Goal: Task Accomplishment & Management: Manage account settings

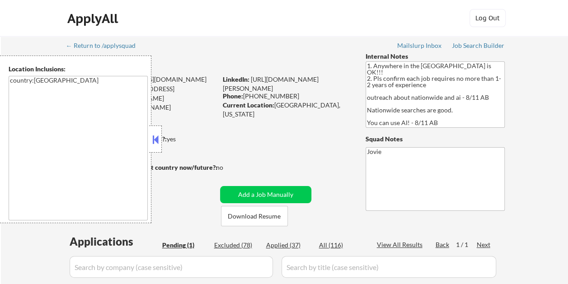
click at [153, 141] on button at bounding box center [156, 140] width 10 height 14
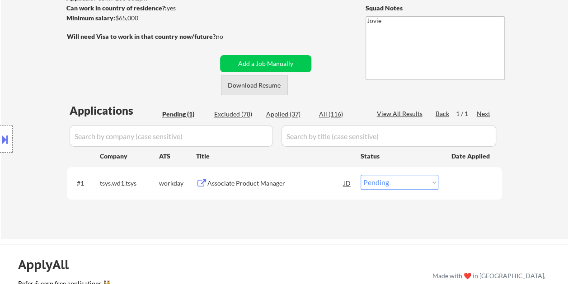
scroll to position [136, 0]
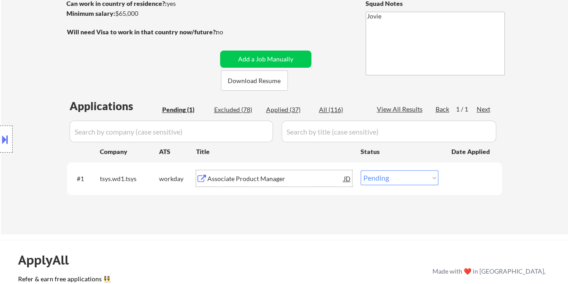
click at [239, 186] on div "Associate Product Manager" at bounding box center [276, 178] width 137 height 16
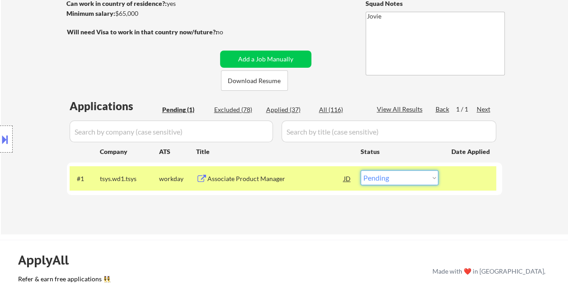
click at [419, 179] on select "Choose an option... Pending Applied Excluded (Questions) Excluded (Expired) Exc…" at bounding box center [400, 177] width 78 height 15
select select ""excluded__expired_""
click at [361, 170] on select "Choose an option... Pending Applied Excluded (Questions) Excluded (Expired) Exc…" at bounding box center [400, 177] width 78 height 15
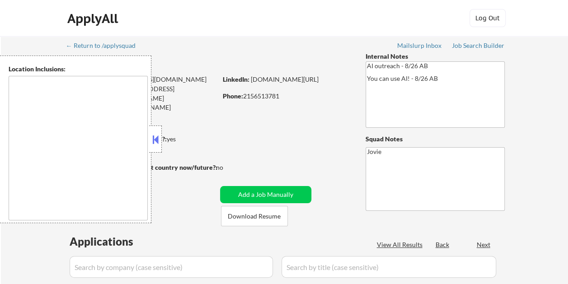
type textarea "[GEOGRAPHIC_DATA], [GEOGRAPHIC_DATA] [GEOGRAPHIC_DATA], [GEOGRAPHIC_DATA] [GEOG…"
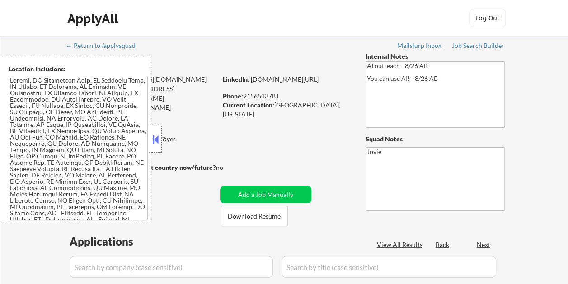
select select ""pending""
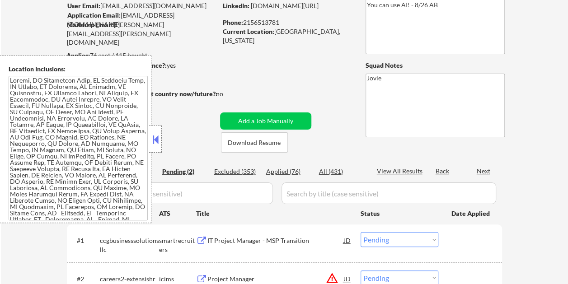
scroll to position [90, 0]
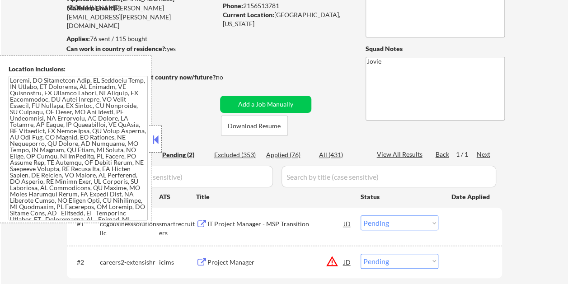
click at [157, 137] on button at bounding box center [156, 140] width 10 height 14
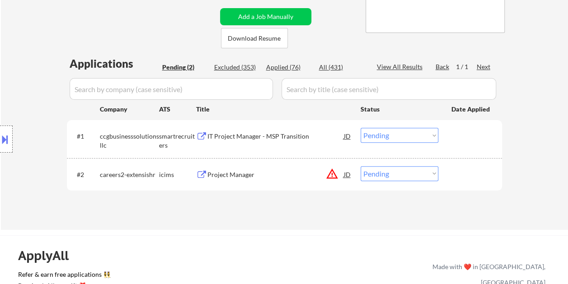
scroll to position [181, 0]
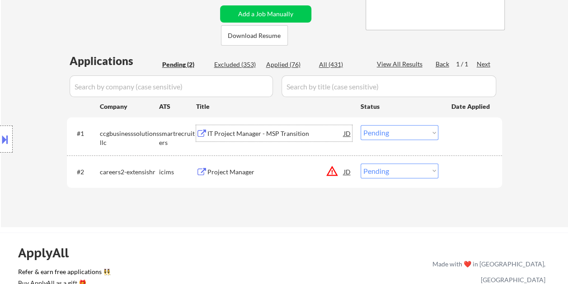
click at [241, 135] on div "IT Project Manager - MSP Transition" at bounding box center [276, 133] width 137 height 9
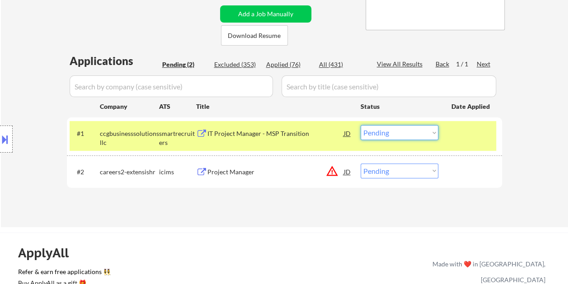
click at [436, 134] on select "Choose an option... Pending Applied Excluded (Questions) Excluded (Expired) Exc…" at bounding box center [400, 132] width 78 height 15
click at [361, 125] on select "Choose an option... Pending Applied Excluded (Questions) Excluded (Expired) Exc…" at bounding box center [400, 132] width 78 height 15
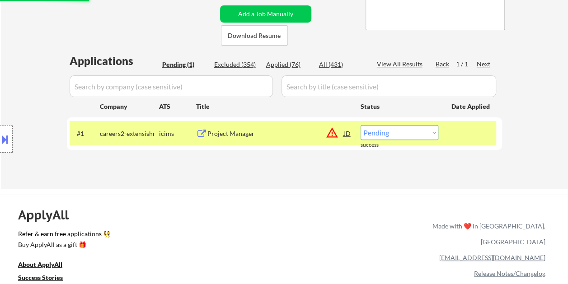
click at [474, 137] on div at bounding box center [472, 133] width 40 height 16
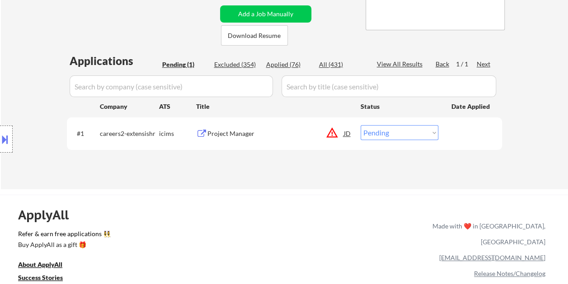
click at [276, 137] on div "Project Manager" at bounding box center [276, 133] width 137 height 9
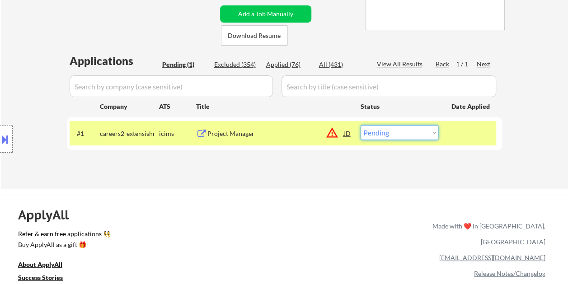
click at [434, 132] on select "Choose an option... Pending Applied Excluded (Questions) Excluded (Expired) Exc…" at bounding box center [400, 132] width 78 height 15
select select ""excluded__bad_match_""
click at [361, 125] on select "Choose an option... Pending Applied Excluded (Questions) Excluded (Expired) Exc…" at bounding box center [400, 132] width 78 height 15
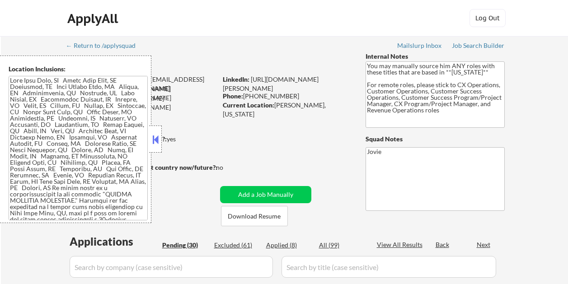
select select ""pending""
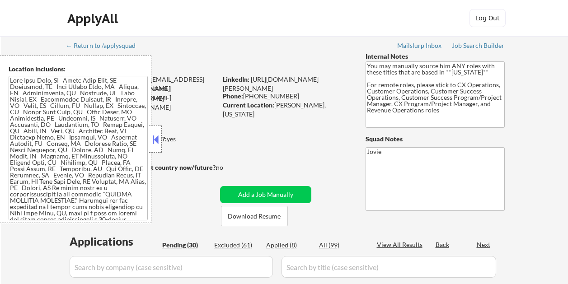
select select ""pending""
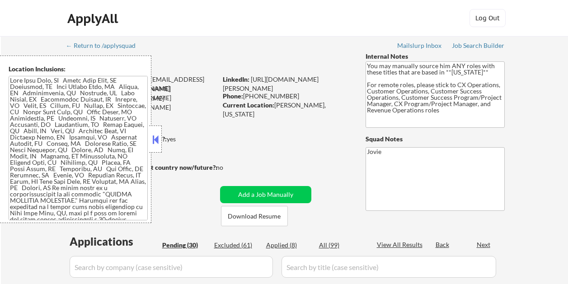
select select ""pending""
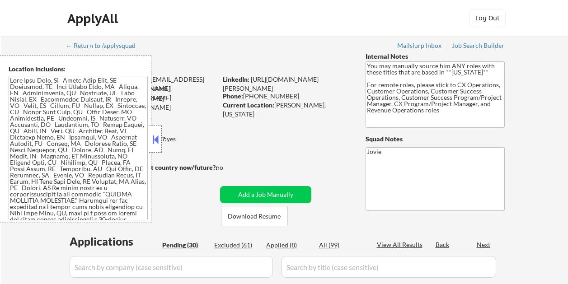
select select ""pending""
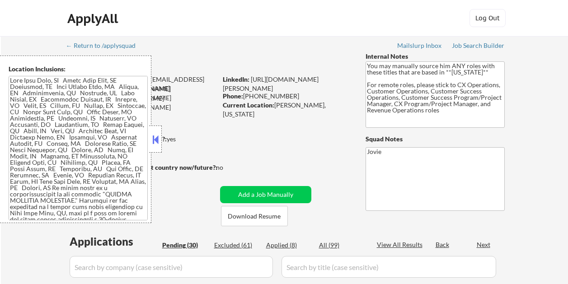
select select ""pending""
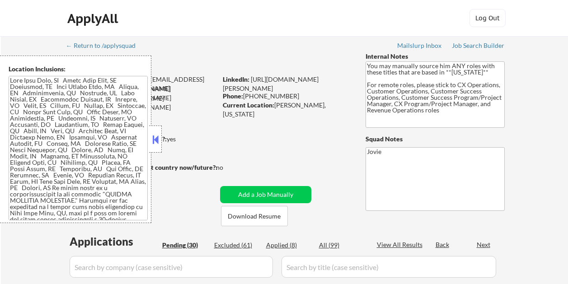
select select ""pending""
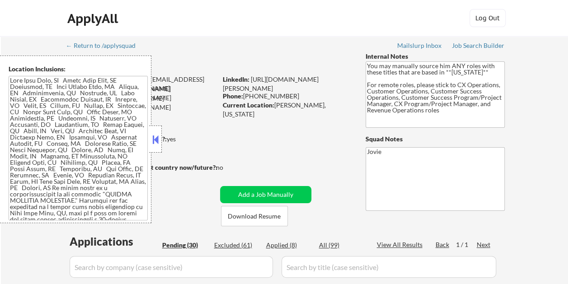
click at [151, 136] on button at bounding box center [156, 140] width 10 height 14
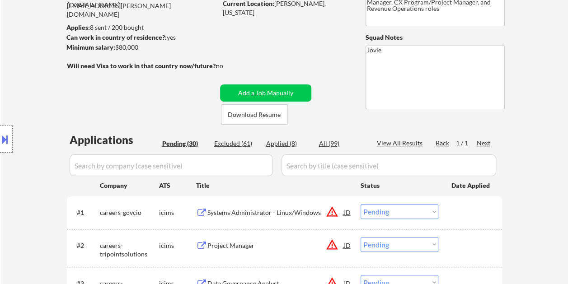
scroll to position [136, 0]
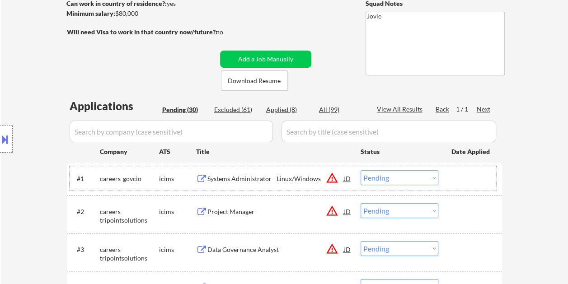
click at [457, 179] on div at bounding box center [472, 178] width 40 height 16
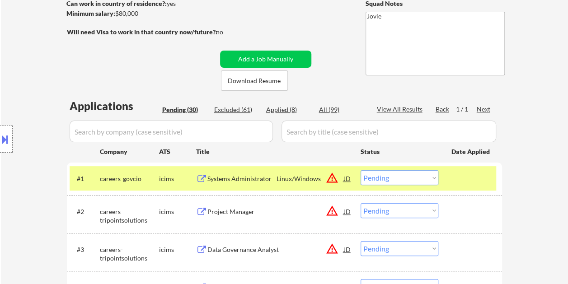
click at [241, 178] on div "Systems Administrator - Linux/Windows" at bounding box center [276, 179] width 137 height 9
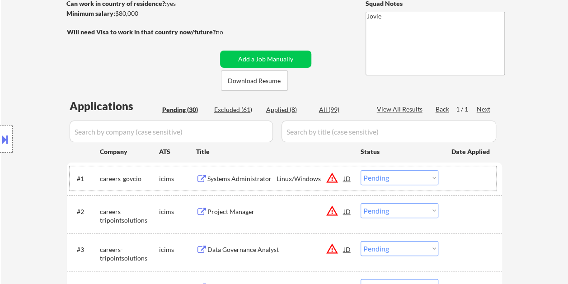
drag, startPoint x: 457, startPoint y: 180, endPoint x: 442, endPoint y: 179, distance: 14.5
click at [456, 180] on div at bounding box center [472, 178] width 40 height 16
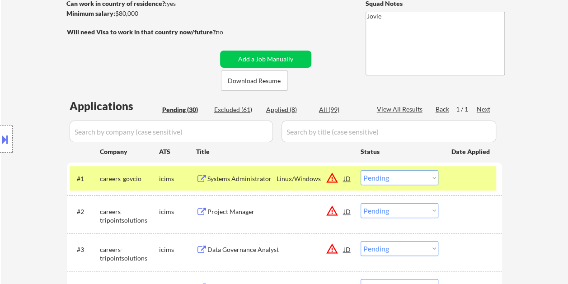
click at [433, 178] on select "Choose an option... Pending Applied Excluded (Questions) Excluded (Expired) Exc…" at bounding box center [400, 177] width 78 height 15
click at [361, 170] on select "Choose an option... Pending Applied Excluded (Questions) Excluded (Expired) Exc…" at bounding box center [400, 177] width 78 height 15
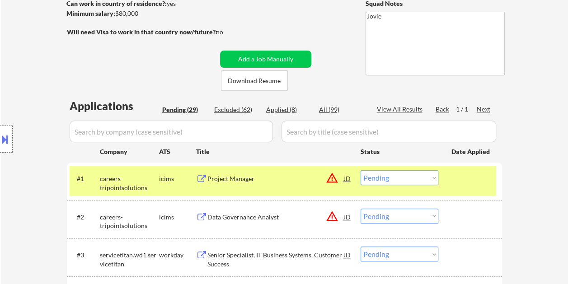
click at [449, 174] on div "#1 careers-tripointsolutions icims Project Manager JD warning_amber Choose an o…" at bounding box center [283, 181] width 427 height 30
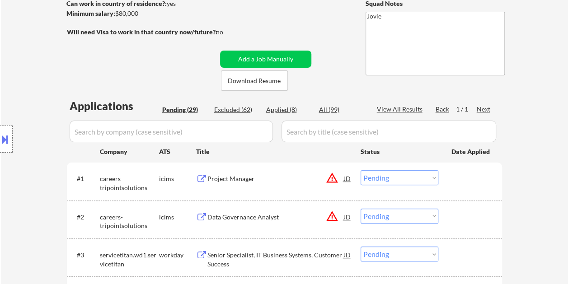
click at [464, 178] on div at bounding box center [472, 178] width 40 height 16
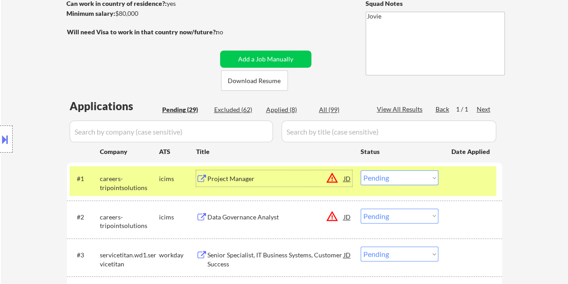
click at [227, 184] on div "Project Manager" at bounding box center [276, 178] width 137 height 16
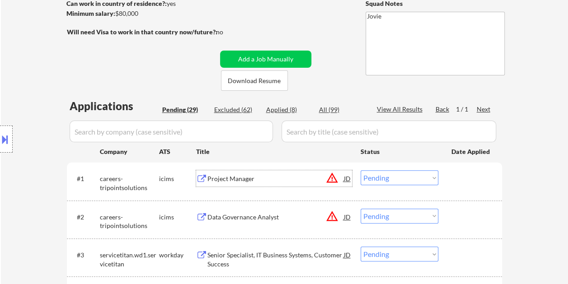
click at [458, 184] on div at bounding box center [472, 178] width 40 height 16
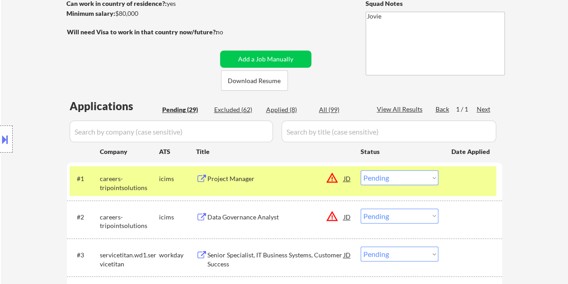
click at [433, 177] on select "Choose an option... Pending Applied Excluded (Questions) Excluded (Expired) Exc…" at bounding box center [400, 177] width 78 height 15
click at [361, 170] on select "Choose an option... Pending Applied Excluded (Questions) Excluded (Expired) Exc…" at bounding box center [400, 177] width 78 height 15
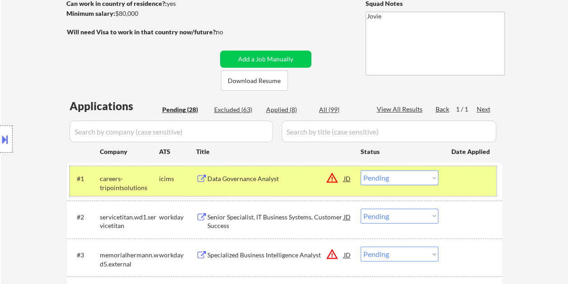
click at [443, 189] on div "#1 careers-tripointsolutions icims Data Governance Analyst JD warning_amber Cho…" at bounding box center [283, 181] width 427 height 30
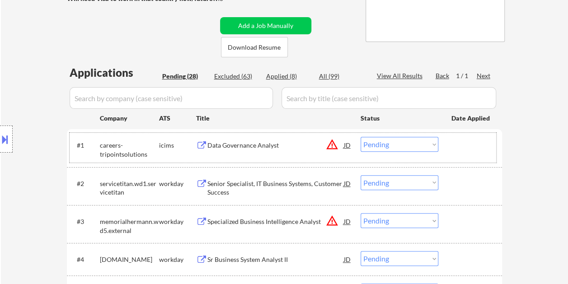
scroll to position [181, 0]
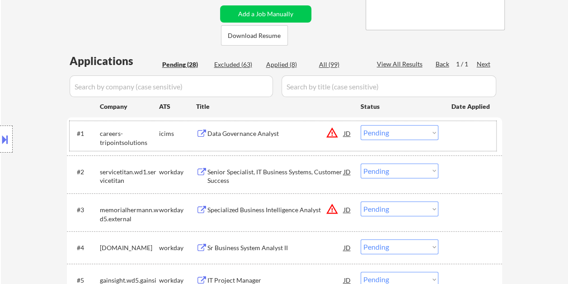
click at [462, 139] on div at bounding box center [472, 133] width 40 height 16
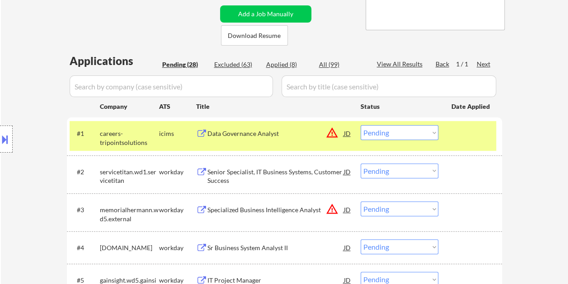
click at [301, 136] on div "Data Governance Analyst" at bounding box center [276, 133] width 137 height 9
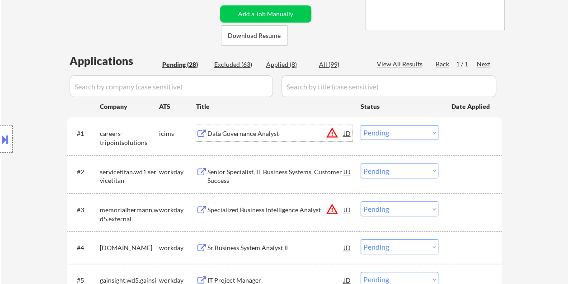
click at [468, 134] on div at bounding box center [472, 133] width 40 height 16
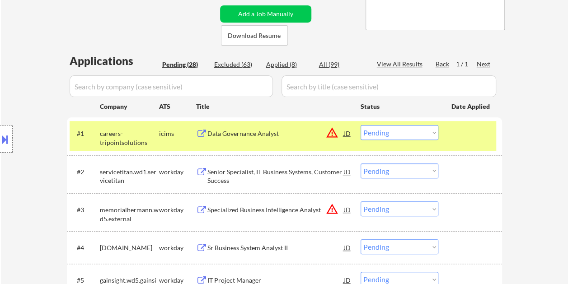
click at [437, 135] on select "Choose an option... Pending Applied Excluded (Questions) Excluded (Expired) Exc…" at bounding box center [400, 132] width 78 height 15
click at [361, 125] on select "Choose an option... Pending Applied Excluded (Questions) Excluded (Expired) Exc…" at bounding box center [400, 132] width 78 height 15
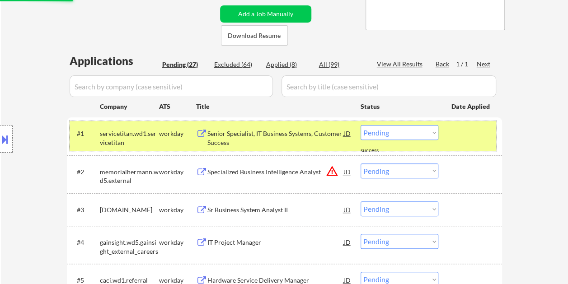
click at [454, 136] on div at bounding box center [472, 133] width 40 height 16
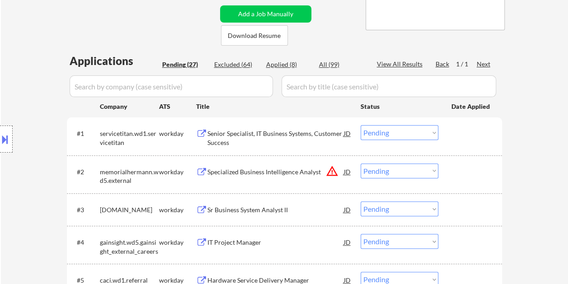
scroll to position [136, 0]
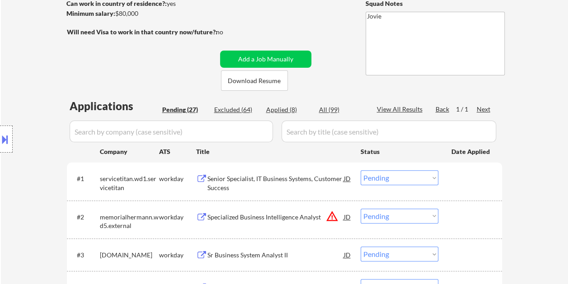
drag, startPoint x: 471, startPoint y: 179, endPoint x: 449, endPoint y: 183, distance: 22.9
click at [471, 180] on div at bounding box center [472, 178] width 40 height 16
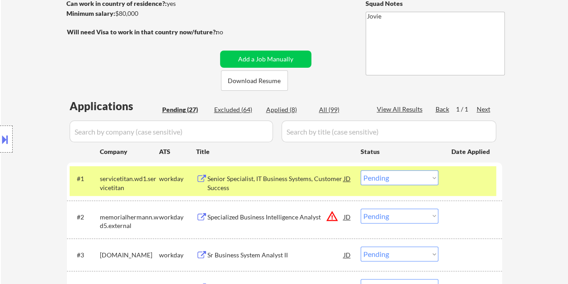
click at [290, 188] on div "Senior Specialist, IT Business Systems, Customer Success" at bounding box center [276, 184] width 137 height 18
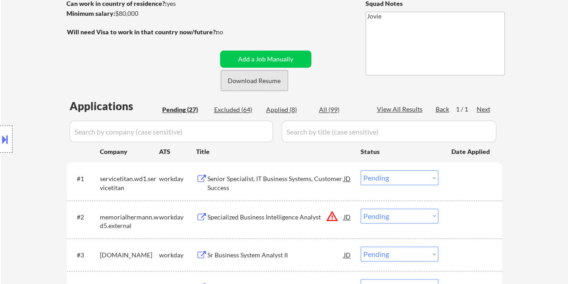
click at [236, 76] on button "Download Resume" at bounding box center [254, 81] width 67 height 20
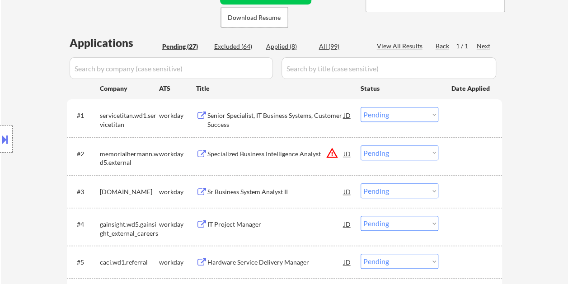
scroll to position [181, 0]
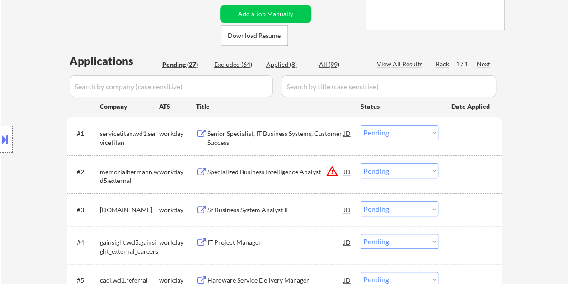
click at [434, 134] on select "Choose an option... Pending Applied Excluded (Questions) Excluded (Expired) Exc…" at bounding box center [400, 132] width 78 height 15
click at [361, 125] on select "Choose an option... Pending Applied Excluded (Questions) Excluded (Expired) Exc…" at bounding box center [400, 132] width 78 height 15
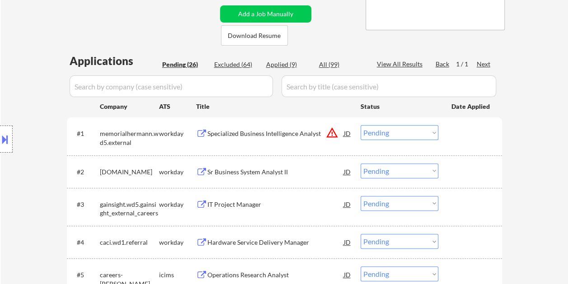
click at [458, 139] on div at bounding box center [472, 133] width 40 height 16
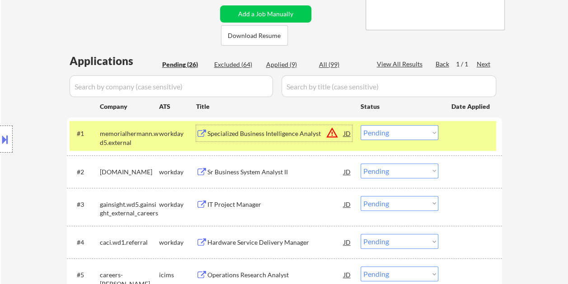
click at [296, 135] on div "Specialized Business Intelligence Analyst" at bounding box center [276, 133] width 137 height 9
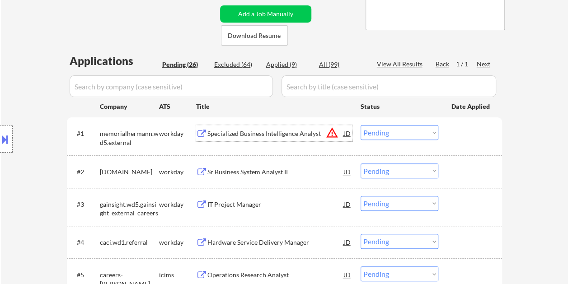
click at [458, 146] on div "#1 memorialhermann.wd5.external workday Specialized Business Intelligence Analy…" at bounding box center [283, 136] width 427 height 30
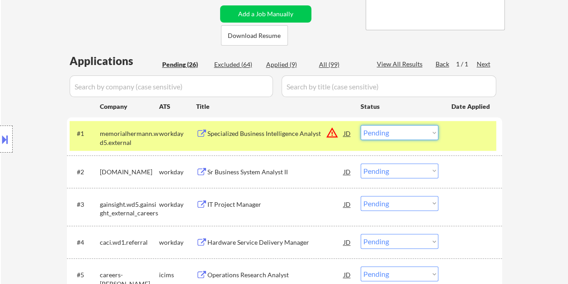
click at [431, 138] on select "Choose an option... Pending Applied Excluded (Questions) Excluded (Expired) Exc…" at bounding box center [400, 132] width 78 height 15
click at [361, 125] on select "Choose an option... Pending Applied Excluded (Questions) Excluded (Expired) Exc…" at bounding box center [400, 132] width 78 height 15
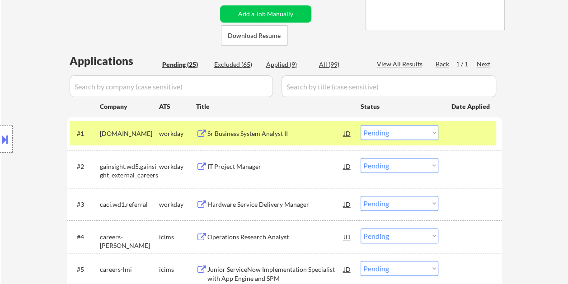
click at [462, 138] on div at bounding box center [472, 133] width 40 height 16
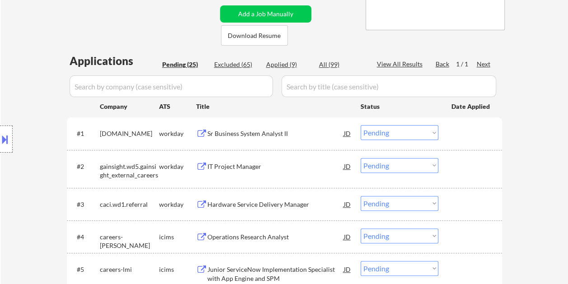
click at [477, 133] on div at bounding box center [472, 133] width 40 height 16
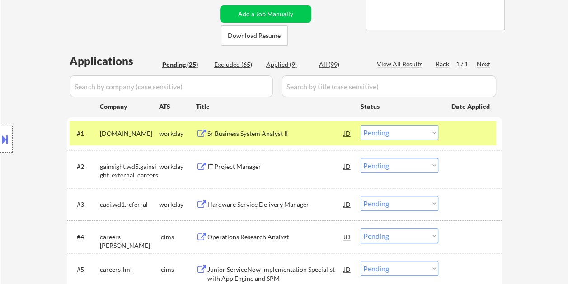
click at [267, 127] on div "Sr Business System Analyst II" at bounding box center [276, 133] width 137 height 16
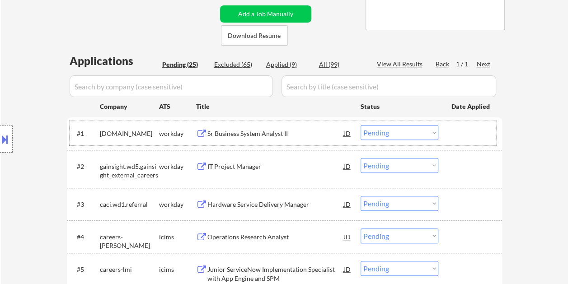
drag, startPoint x: 458, startPoint y: 139, endPoint x: 440, endPoint y: 138, distance: 17.7
click at [457, 139] on div at bounding box center [472, 133] width 40 height 16
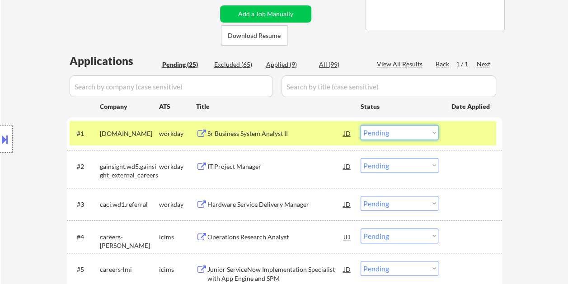
click at [434, 136] on select "Choose an option... Pending Applied Excluded (Questions) Excluded (Expired) Exc…" at bounding box center [400, 132] width 78 height 15
click at [361, 125] on select "Choose an option... Pending Applied Excluded (Questions) Excluded (Expired) Exc…" at bounding box center [400, 132] width 78 height 15
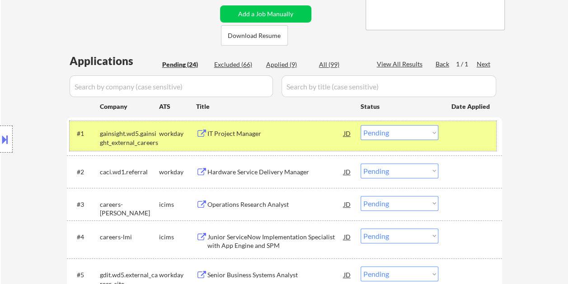
click at [454, 134] on div at bounding box center [472, 133] width 40 height 16
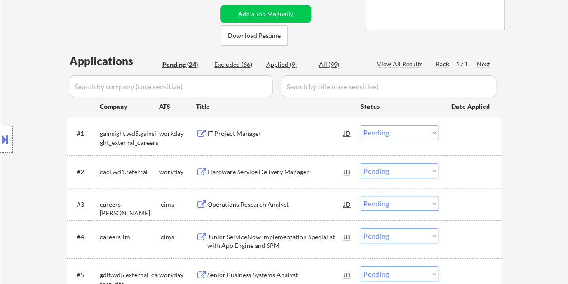
drag, startPoint x: 462, startPoint y: 134, endPoint x: 403, endPoint y: 138, distance: 58.9
click at [461, 135] on div at bounding box center [472, 133] width 40 height 16
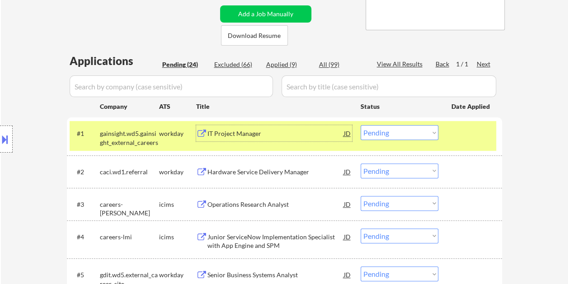
click at [292, 125] on div "IT Project Manager" at bounding box center [276, 133] width 137 height 16
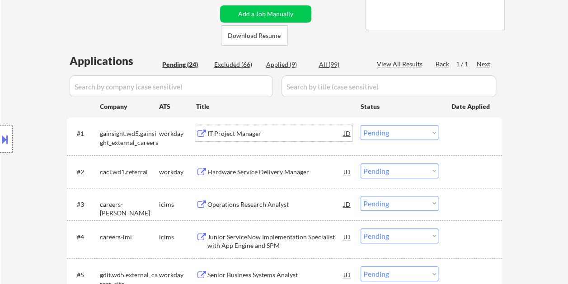
drag, startPoint x: 459, startPoint y: 134, endPoint x: 437, endPoint y: 134, distance: 22.2
click at [456, 134] on div at bounding box center [472, 133] width 40 height 16
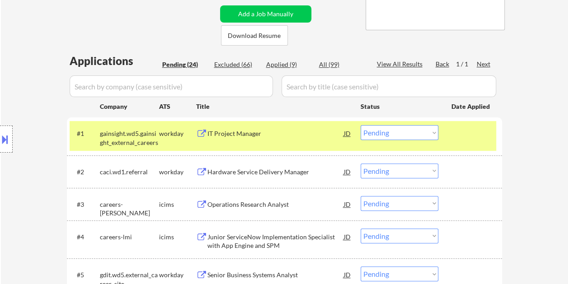
click at [428, 133] on select "Choose an option... Pending Applied Excluded (Questions) Excluded (Expired) Exc…" at bounding box center [400, 132] width 78 height 15
click at [361, 125] on select "Choose an option... Pending Applied Excluded (Questions) Excluded (Expired) Exc…" at bounding box center [400, 132] width 78 height 15
select select ""pending""
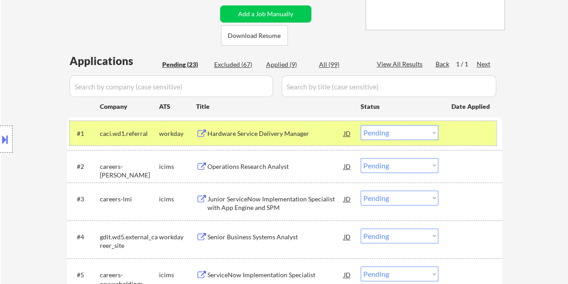
click at [461, 130] on div at bounding box center [472, 133] width 40 height 16
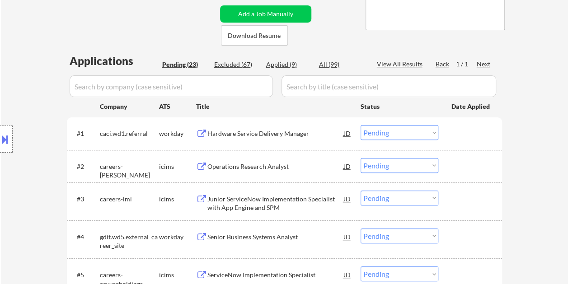
click at [467, 131] on div at bounding box center [472, 133] width 40 height 16
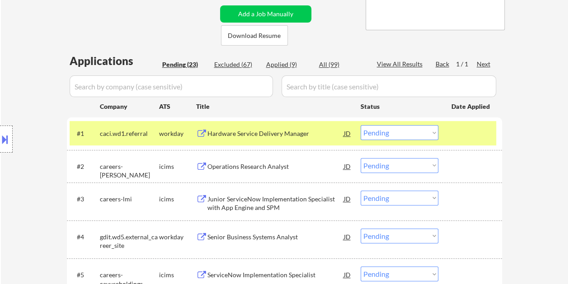
click at [222, 134] on div "Hardware Service Delivery Manager" at bounding box center [276, 133] width 137 height 9
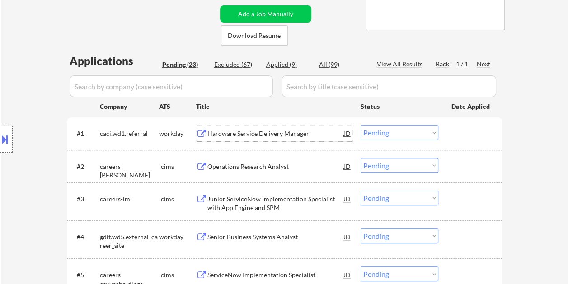
scroll to position [226, 0]
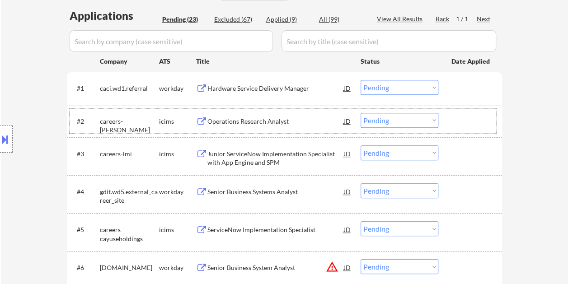
click at [456, 118] on div at bounding box center [472, 121] width 40 height 16
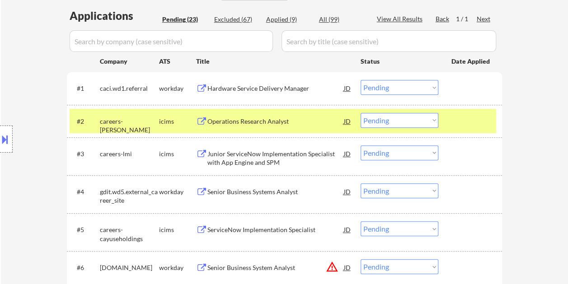
click at [274, 130] on div "#2 careers-amyx icims Operations Research Analyst JD warning_amber Choose an op…" at bounding box center [283, 121] width 427 height 24
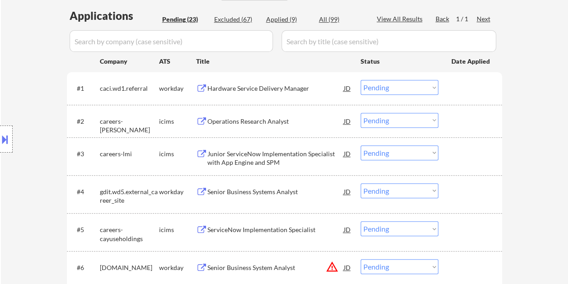
click at [487, 111] on div "#2 careers-amyx icims Operations Research Analyst JD warning_amber Choose an op…" at bounding box center [283, 121] width 427 height 24
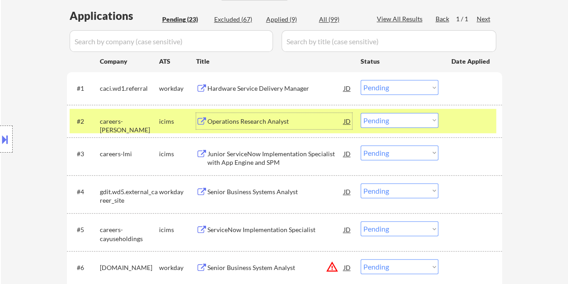
click at [288, 115] on div "Operations Research Analyst" at bounding box center [276, 121] width 137 height 16
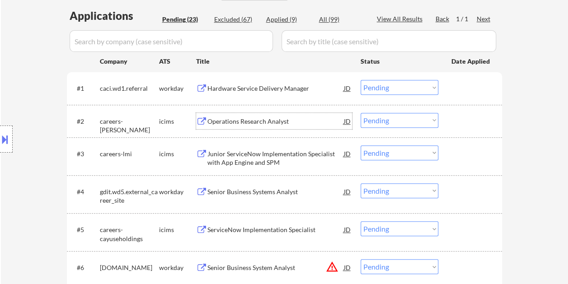
click at [454, 121] on div at bounding box center [472, 121] width 40 height 16
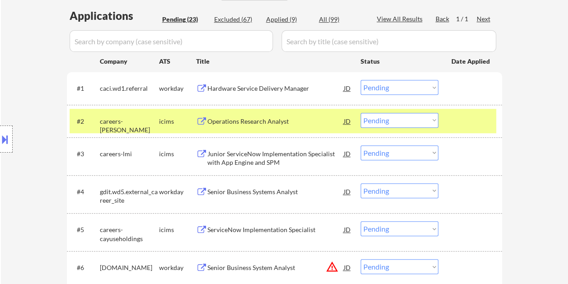
click at [432, 123] on select "Choose an option... Pending Applied Excluded (Questions) Excluded (Expired) Exc…" at bounding box center [400, 120] width 78 height 15
click at [361, 113] on select "Choose an option... Pending Applied Excluded (Questions) Excluded (Expired) Exc…" at bounding box center [400, 120] width 78 height 15
select select ""pending""
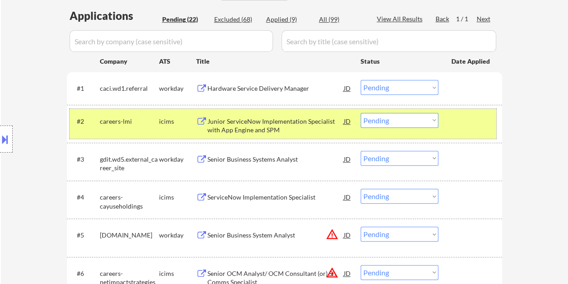
click at [465, 124] on div at bounding box center [472, 121] width 40 height 16
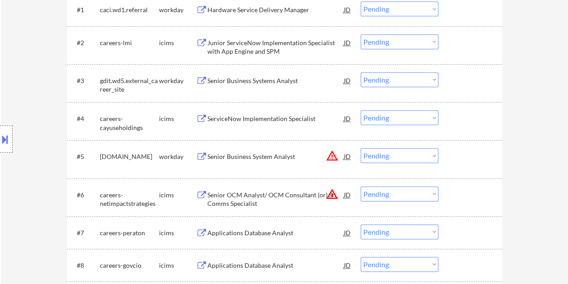
scroll to position [317, 0]
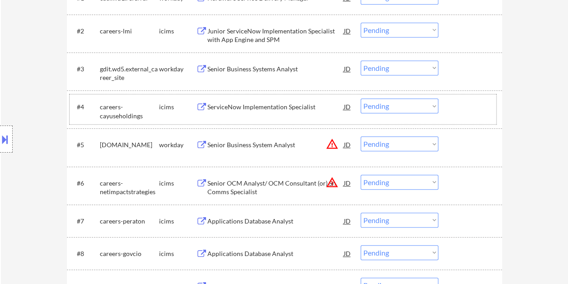
click at [454, 103] on div at bounding box center [472, 107] width 40 height 16
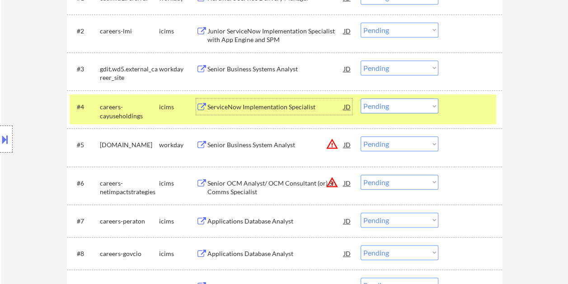
click at [208, 109] on div "ServiceNow Implementation Specialist" at bounding box center [276, 107] width 137 height 9
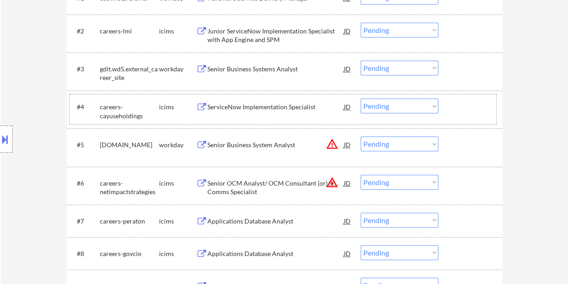
drag, startPoint x: 457, startPoint y: 112, endPoint x: 436, endPoint y: 110, distance: 20.9
click at [457, 112] on div at bounding box center [472, 107] width 40 height 16
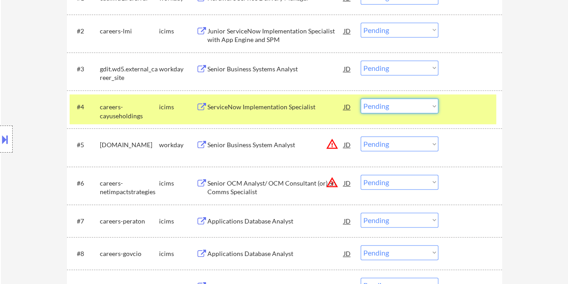
click at [431, 109] on select "Choose an option... Pending Applied Excluded (Questions) Excluded (Expired) Exc…" at bounding box center [400, 106] width 78 height 15
click at [361, 99] on select "Choose an option... Pending Applied Excluded (Questions) Excluded (Expired) Exc…" at bounding box center [400, 106] width 78 height 15
select select ""pending""
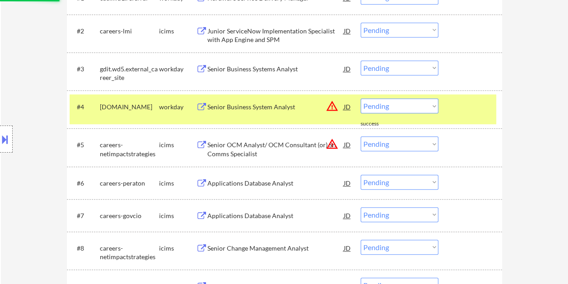
click at [470, 112] on div at bounding box center [472, 107] width 40 height 16
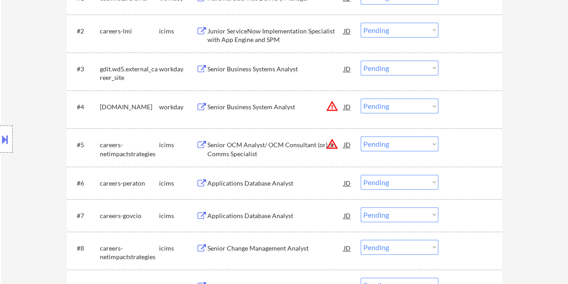
click at [470, 147] on div at bounding box center [472, 145] width 40 height 16
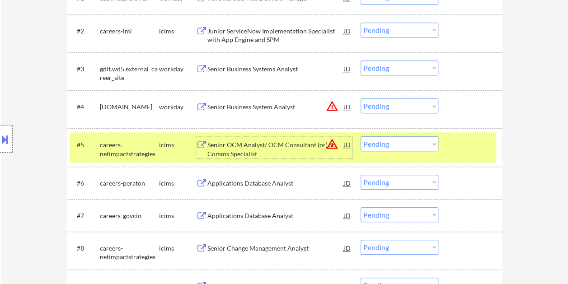
click at [273, 139] on div "Senior OCM Analyst/ OCM Consultant (or) Sr. Comms Specialist" at bounding box center [276, 148] width 137 height 22
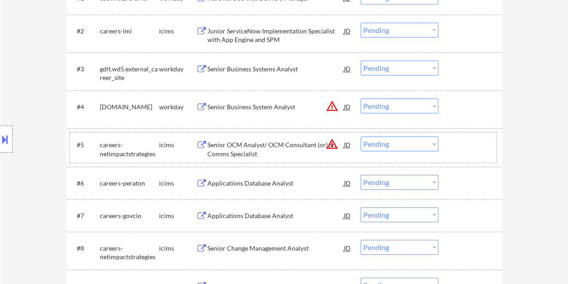
click at [449, 147] on div "#5 careers-netimpactstrategies icims Senior OCM Analyst/ OCM Consultant (or) Sr…" at bounding box center [283, 147] width 427 height 30
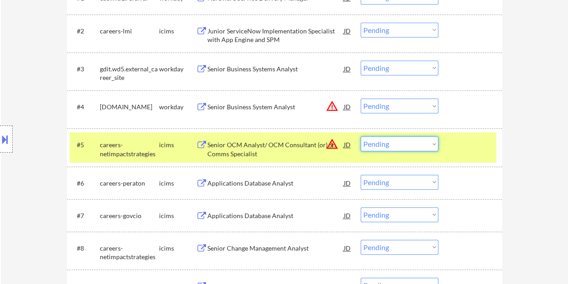
click at [430, 144] on select "Choose an option... Pending Applied Excluded (Questions) Excluded (Expired) Exc…" at bounding box center [400, 144] width 78 height 15
click at [361, 137] on select "Choose an option... Pending Applied Excluded (Questions) Excluded (Expired) Exc…" at bounding box center [400, 144] width 78 height 15
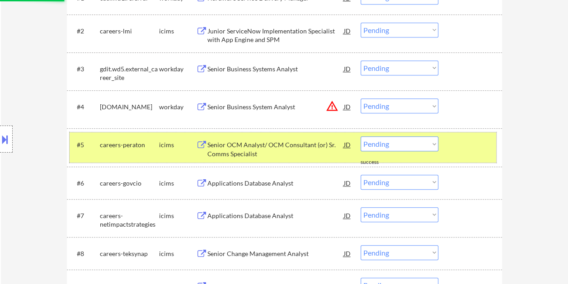
click at [476, 141] on div at bounding box center [472, 145] width 40 height 16
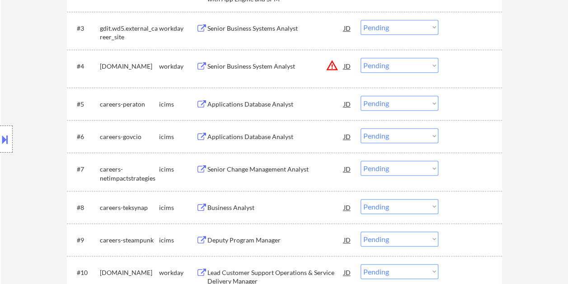
scroll to position [362, 0]
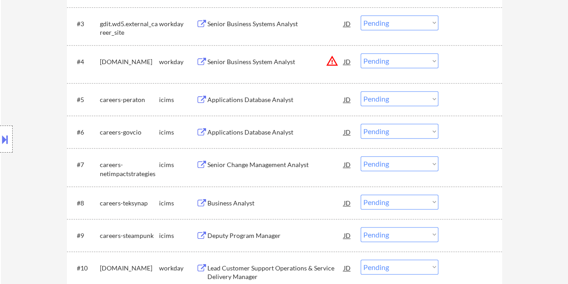
click at [474, 105] on div at bounding box center [472, 99] width 40 height 16
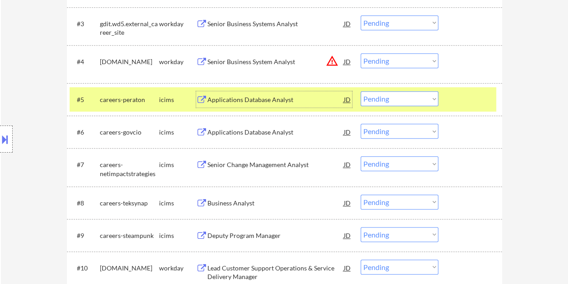
click at [264, 107] on div "Applications Database Analyst" at bounding box center [276, 99] width 137 height 16
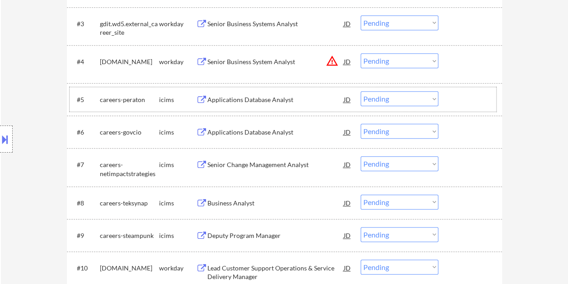
click at [444, 96] on div "#5 careers-peraton icims Applications Database Analyst JD warning_amber Choose …" at bounding box center [283, 99] width 427 height 24
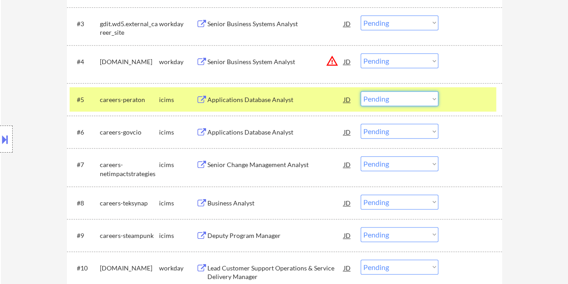
click at [432, 98] on select "Choose an option... Pending Applied Excluded (Questions) Excluded (Expired) Exc…" at bounding box center [400, 98] width 78 height 15
click at [361, 91] on select "Choose an option... Pending Applied Excluded (Questions) Excluded (Expired) Exc…" at bounding box center [400, 98] width 78 height 15
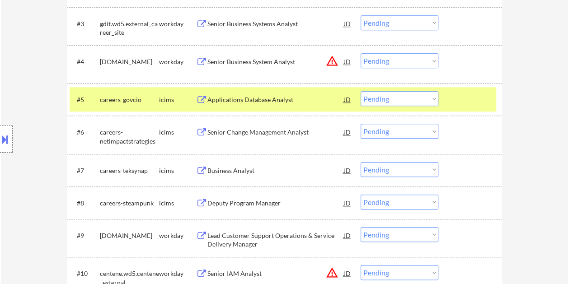
click at [465, 101] on div at bounding box center [472, 99] width 40 height 16
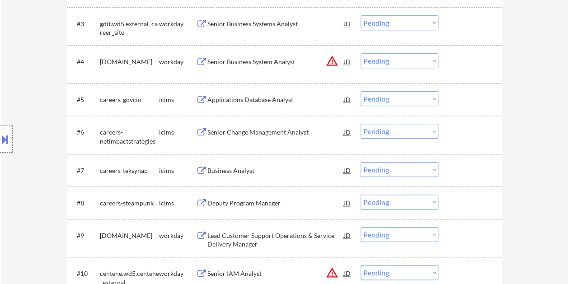
click at [470, 101] on div at bounding box center [472, 99] width 40 height 16
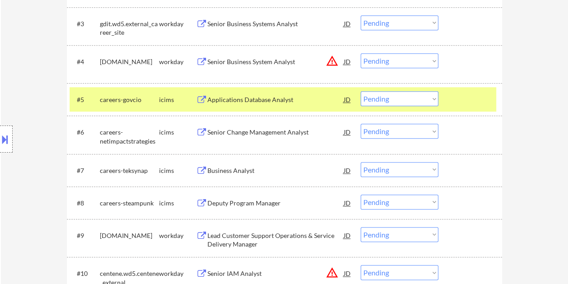
click at [252, 102] on div "Applications Database Analyst" at bounding box center [276, 99] width 137 height 9
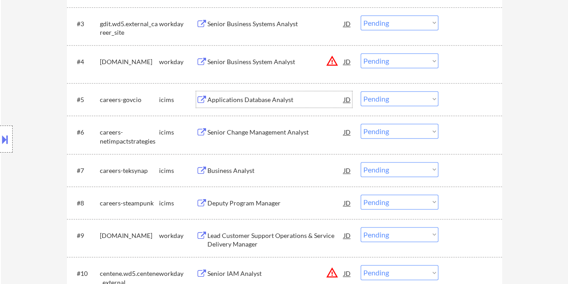
click at [459, 94] on div at bounding box center [472, 99] width 40 height 16
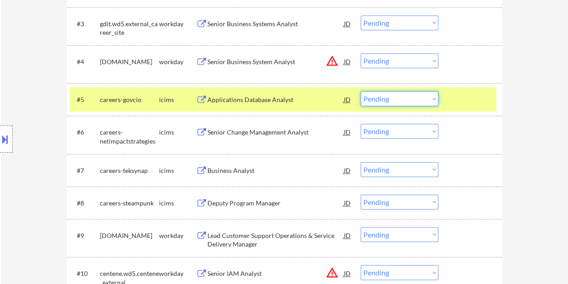
click at [437, 104] on select "Choose an option... Pending Applied Excluded (Questions) Excluded (Expired) Exc…" at bounding box center [400, 98] width 78 height 15
click at [361, 91] on select "Choose an option... Pending Applied Excluded (Questions) Excluded (Expired) Exc…" at bounding box center [400, 98] width 78 height 15
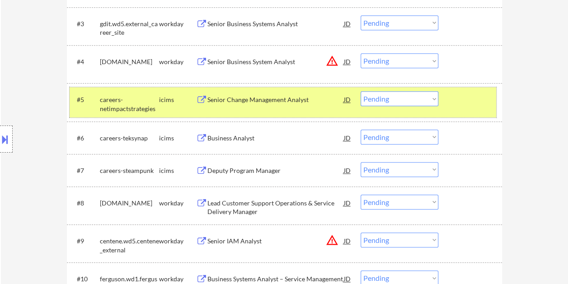
click at [472, 104] on div at bounding box center [472, 99] width 40 height 16
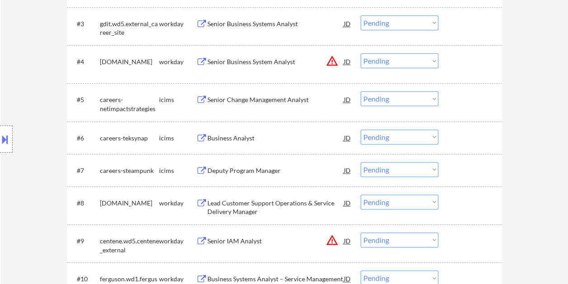
click at [458, 102] on div at bounding box center [472, 99] width 40 height 16
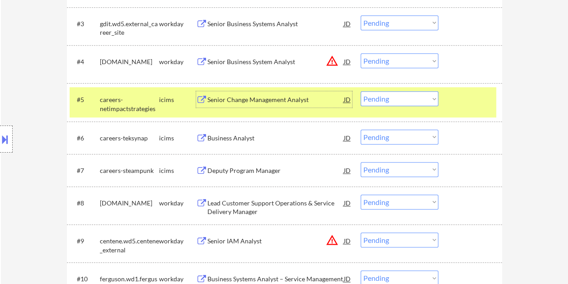
click at [246, 101] on div "Senior Change Management Analyst" at bounding box center [276, 99] width 137 height 9
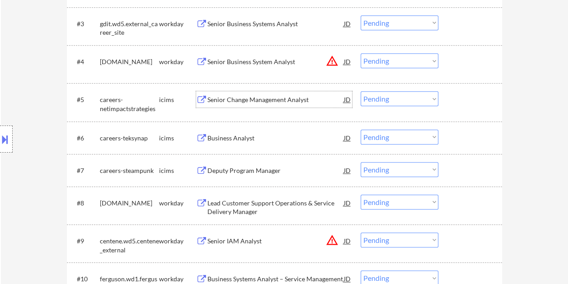
drag, startPoint x: 451, startPoint y: 100, endPoint x: 439, endPoint y: 99, distance: 12.7
click at [452, 100] on div at bounding box center [472, 99] width 40 height 16
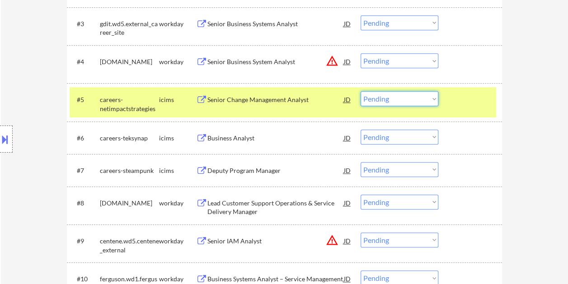
click at [431, 98] on select "Choose an option... Pending Applied Excluded (Questions) Excluded (Expired) Exc…" at bounding box center [400, 98] width 78 height 15
click at [361, 91] on select "Choose an option... Pending Applied Excluded (Questions) Excluded (Expired) Exc…" at bounding box center [400, 98] width 78 height 15
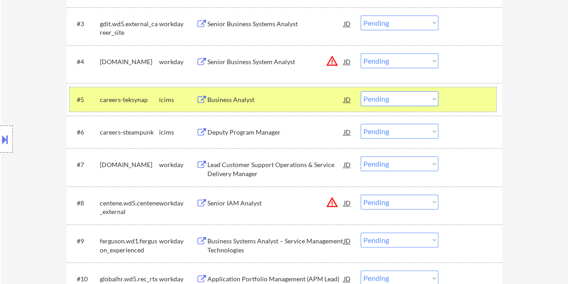
click at [457, 100] on div at bounding box center [472, 99] width 40 height 16
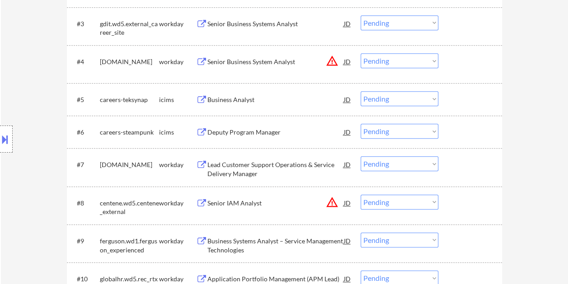
click at [447, 105] on div "#5 careers-teksynap icims Business Analyst JD warning_amber Choose an option...…" at bounding box center [283, 99] width 427 height 24
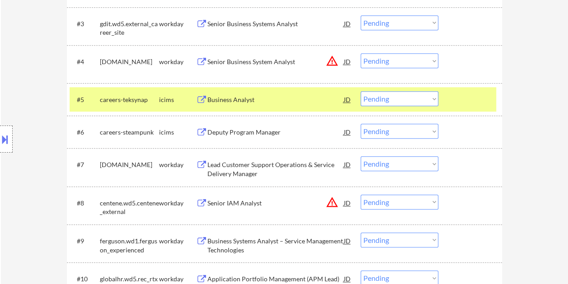
click at [288, 92] on div "Business Analyst" at bounding box center [276, 99] width 137 height 16
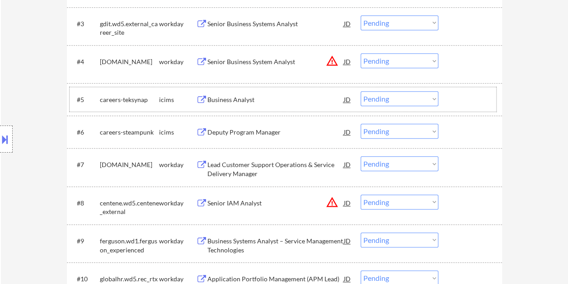
click at [470, 99] on div at bounding box center [472, 99] width 40 height 16
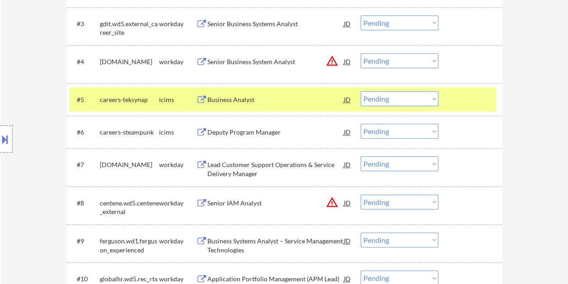
click at [433, 96] on select "Choose an option... Pending Applied Excluded (Questions) Excluded (Expired) Exc…" at bounding box center [400, 98] width 78 height 15
click at [361, 91] on select "Choose an option... Pending Applied Excluded (Questions) Excluded (Expired) Exc…" at bounding box center [400, 98] width 78 height 15
select select ""pending""
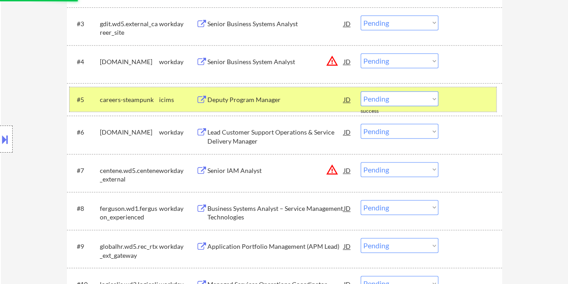
click at [449, 101] on div "#5 careers-steampunk icims Deputy Program Manager JD warning_amber Choose an op…" at bounding box center [283, 99] width 427 height 24
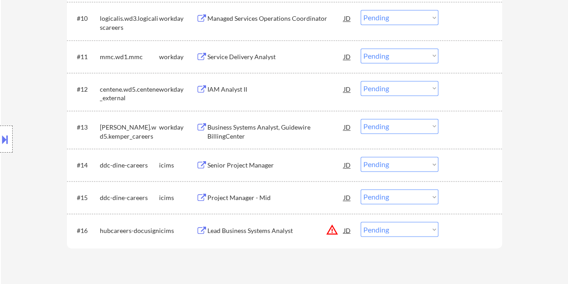
scroll to position [633, 0]
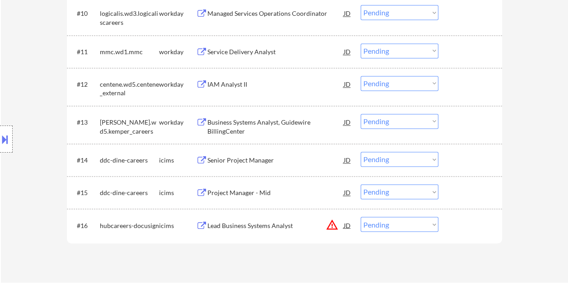
click at [462, 148] on div "#14 ddc-dine-careers icims Senior Project Manager JD warning_amber Choose an op…" at bounding box center [283, 160] width 427 height 24
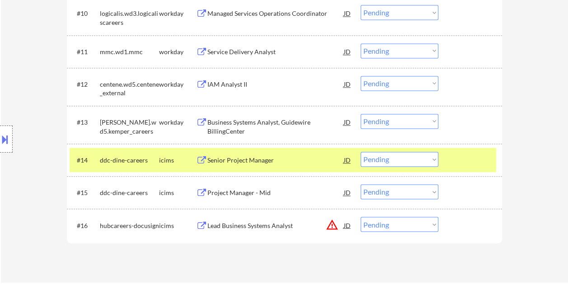
click at [271, 158] on div "Senior Project Manager" at bounding box center [276, 160] width 137 height 9
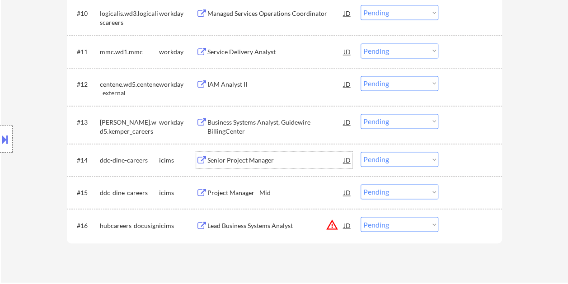
drag, startPoint x: 474, startPoint y: 145, endPoint x: 472, endPoint y: 150, distance: 5.7
click at [473, 145] on div "#14 ddc-dine-careers icims Senior Project Manager JD warning_amber Choose an op…" at bounding box center [284, 160] width 435 height 33
click at [469, 168] on div "#14 ddc-dine-careers icims Senior Project Manager JD warning_amber Choose an op…" at bounding box center [283, 160] width 427 height 24
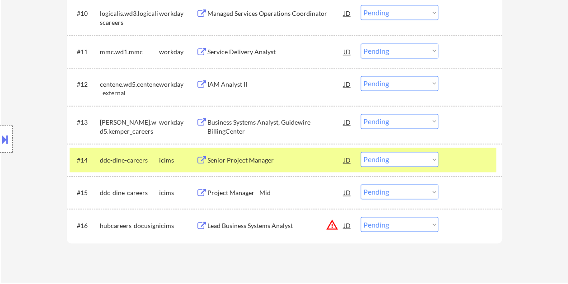
click at [305, 161] on div "Senior Project Manager" at bounding box center [276, 160] width 137 height 9
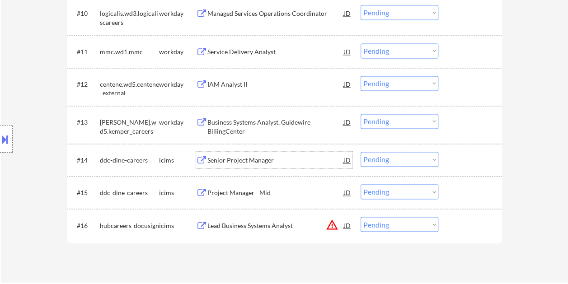
click at [453, 164] on div at bounding box center [472, 160] width 40 height 16
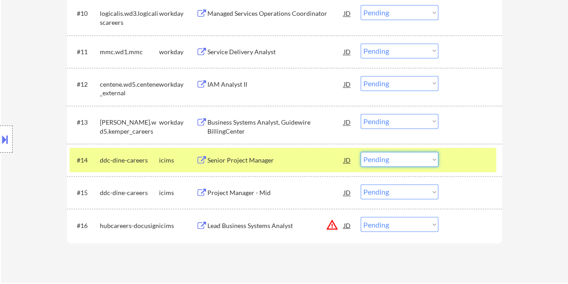
click at [432, 161] on select "Choose an option... Pending Applied Excluded (Questions) Excluded (Expired) Exc…" at bounding box center [400, 159] width 78 height 15
click at [361, 152] on select "Choose an option... Pending Applied Excluded (Questions) Excluded (Expired) Exc…" at bounding box center [400, 159] width 78 height 15
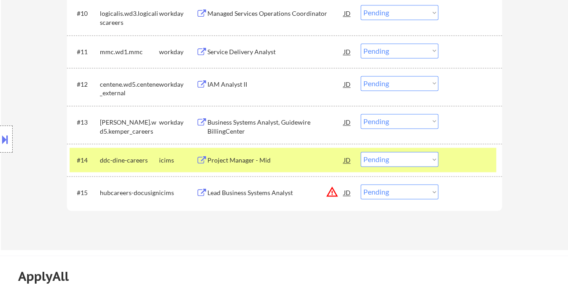
click at [465, 170] on div "#14 ddc-dine-careers icims Project Manager - Mid JD warning_amber Choose an opt…" at bounding box center [283, 160] width 427 height 24
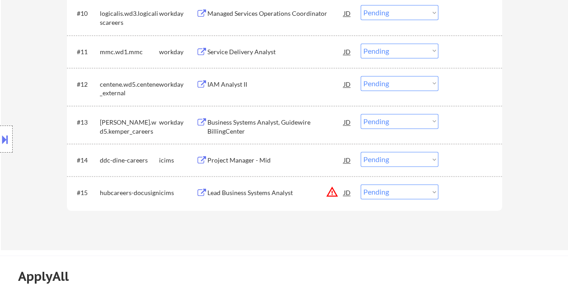
click at [463, 159] on div at bounding box center [472, 160] width 40 height 16
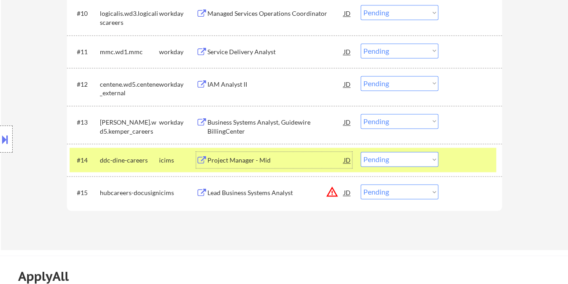
click at [272, 163] on div "Project Manager - Mid" at bounding box center [276, 160] width 137 height 9
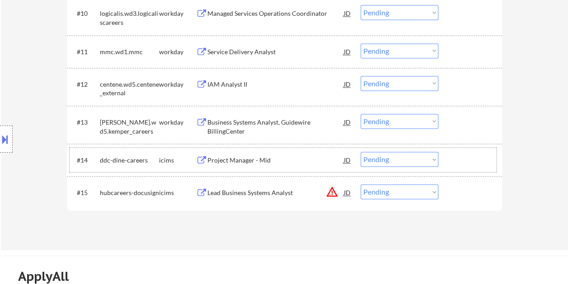
drag, startPoint x: 470, startPoint y: 154, endPoint x: 449, endPoint y: 157, distance: 21.1
click at [470, 154] on div at bounding box center [472, 160] width 40 height 16
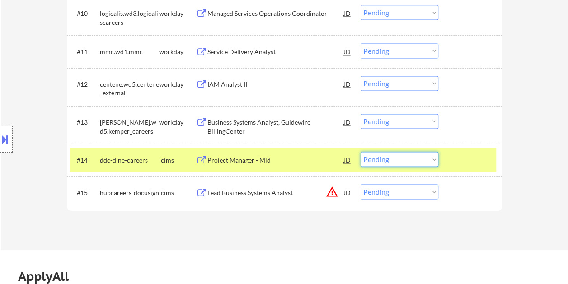
click at [436, 158] on select "Choose an option... Pending Applied Excluded (Questions) Excluded (Expired) Exc…" at bounding box center [400, 159] width 78 height 15
click at [361, 152] on select "Choose an option... Pending Applied Excluded (Questions) Excluded (Expired) Exc…" at bounding box center [400, 159] width 78 height 15
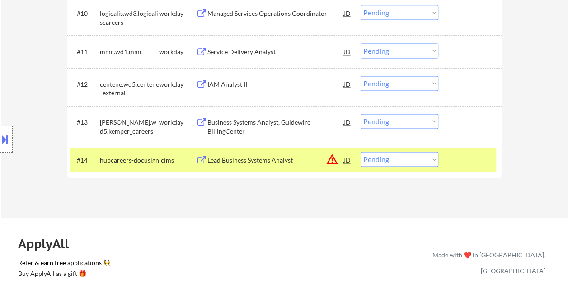
click at [465, 156] on div at bounding box center [472, 160] width 40 height 16
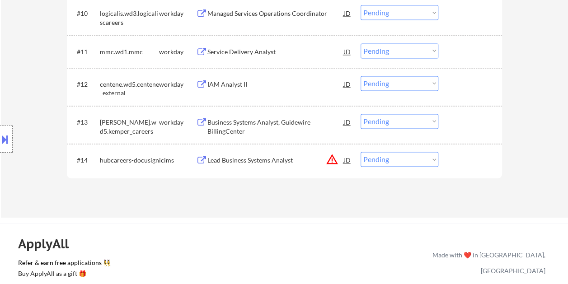
click at [463, 164] on div at bounding box center [472, 160] width 40 height 16
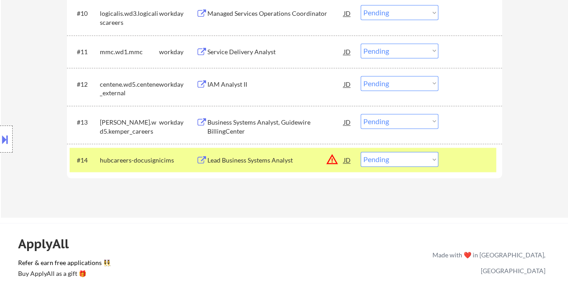
click at [286, 154] on div "Lead Business Systems Analyst" at bounding box center [276, 160] width 137 height 16
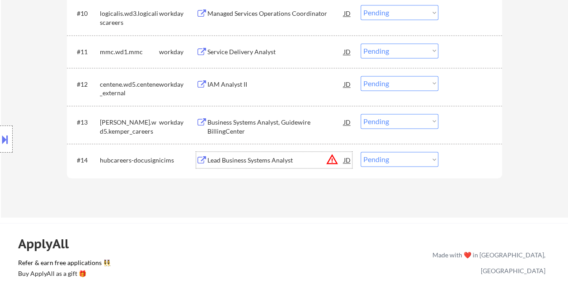
click at [469, 157] on div at bounding box center [472, 160] width 40 height 16
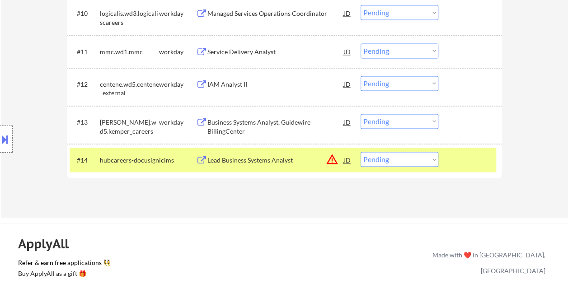
click at [438, 161] on select "Choose an option... Pending Applied Excluded (Questions) Excluded (Expired) Exc…" at bounding box center [400, 159] width 78 height 15
select select ""excluded__expired_""
click at [361, 152] on select "Choose an option... Pending Applied Excluded (Questions) Excluded (Expired) Exc…" at bounding box center [400, 159] width 78 height 15
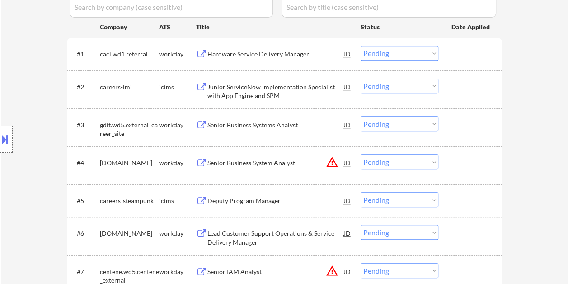
scroll to position [226, 0]
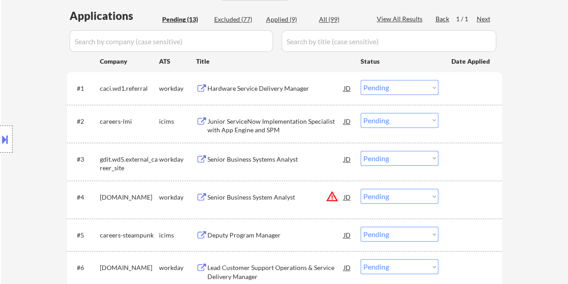
drag, startPoint x: 479, startPoint y: 116, endPoint x: 260, endPoint y: 137, distance: 220.3
click at [478, 116] on div at bounding box center [472, 121] width 40 height 16
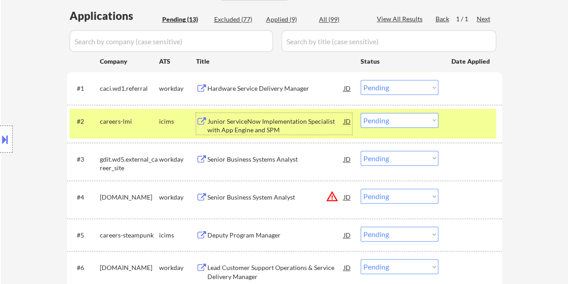
click at [230, 120] on div "Junior ServiceNow Implementation Specialist with App Engine and SPM" at bounding box center [276, 126] width 137 height 18
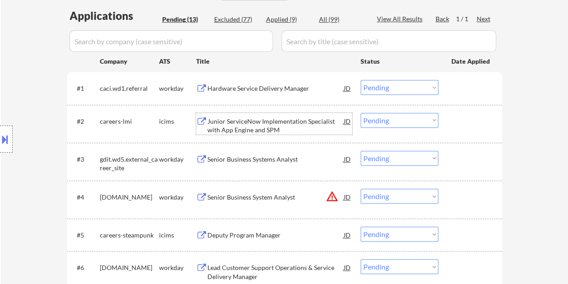
click at [464, 124] on div at bounding box center [472, 121] width 40 height 16
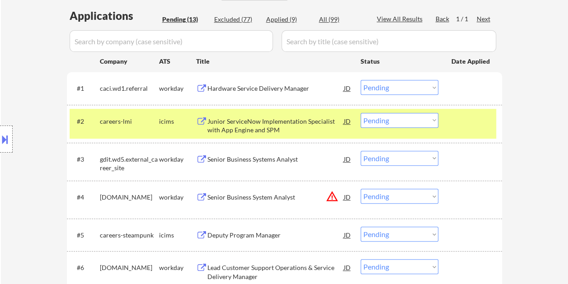
click at [433, 120] on select "Choose an option... Pending Applied Excluded (Questions) Excluded (Expired) Exc…" at bounding box center [400, 120] width 78 height 15
click at [361, 113] on select "Choose an option... Pending Applied Excluded (Questions) Excluded (Expired) Exc…" at bounding box center [400, 120] width 78 height 15
select select ""pending""
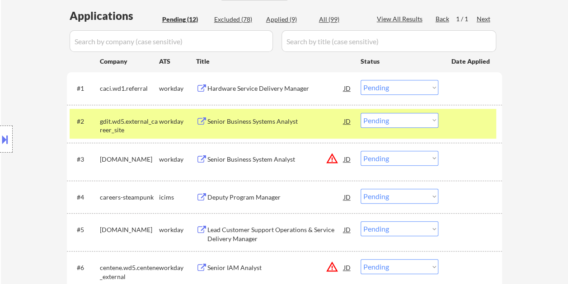
click at [473, 125] on div at bounding box center [472, 121] width 40 height 16
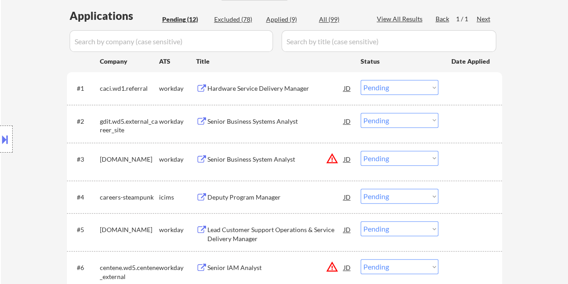
drag, startPoint x: 470, startPoint y: 111, endPoint x: 460, endPoint y: 121, distance: 13.8
drag, startPoint x: 460, startPoint y: 121, endPoint x: 530, endPoint y: 173, distance: 87.2
click at [529, 173] on div "← Return to /applysquad Mailslurp Inbox Job Search Builder Alex Hodgkinson User…" at bounding box center [284, 182] width 567 height 744
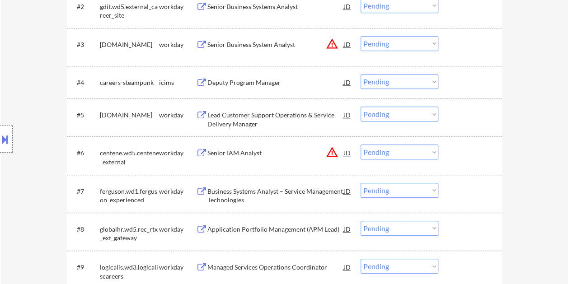
scroll to position [362, 0]
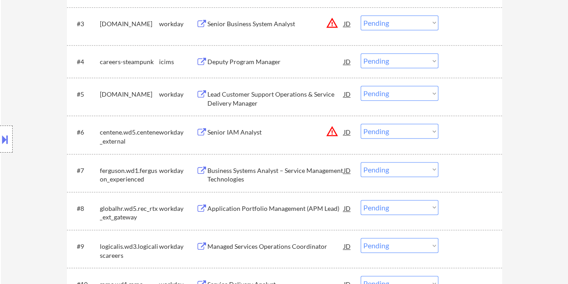
click at [440, 62] on div "#4 careers-steampunk icims Deputy Program Manager JD warning_amber Choose an op…" at bounding box center [283, 61] width 427 height 24
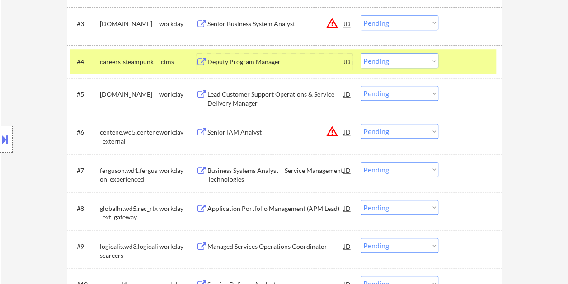
click at [254, 61] on div "Deputy Program Manager" at bounding box center [276, 61] width 137 height 9
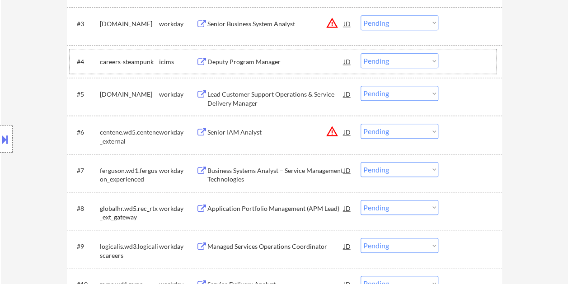
drag, startPoint x: 449, startPoint y: 57, endPoint x: 444, endPoint y: 57, distance: 5.4
click at [450, 57] on div "#4 careers-steampunk icims Deputy Program Manager JD warning_amber Choose an op…" at bounding box center [283, 61] width 427 height 24
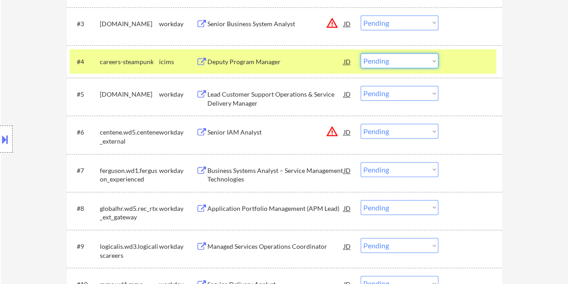
click at [434, 57] on select "Choose an option... Pending Applied Excluded (Questions) Excluded (Expired) Exc…" at bounding box center [400, 60] width 78 height 15
click at [361, 53] on select "Choose an option... Pending Applied Excluded (Questions) Excluded (Expired) Exc…" at bounding box center [400, 60] width 78 height 15
select select ""pending""
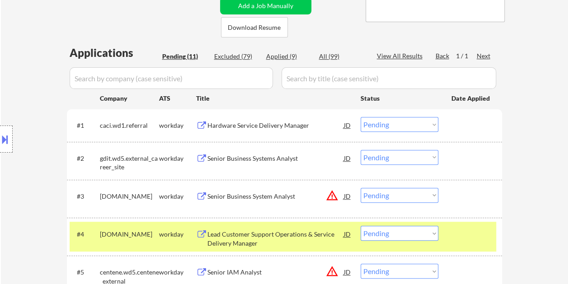
scroll to position [213, 0]
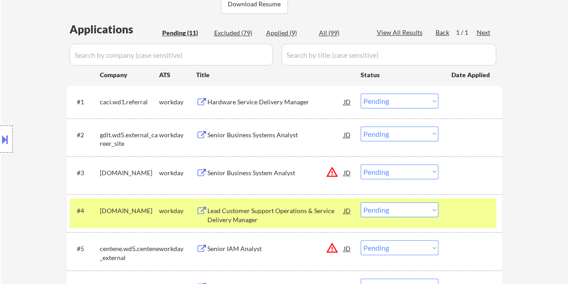
click at [459, 204] on div at bounding box center [472, 211] width 40 height 16
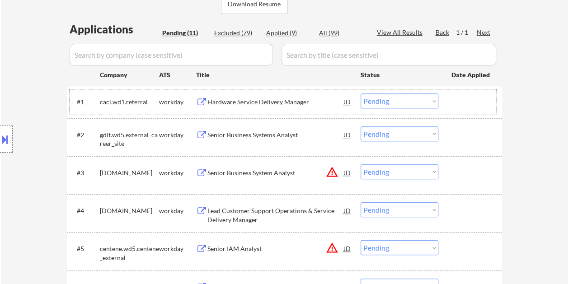
drag, startPoint x: 464, startPoint y: 104, endPoint x: 298, endPoint y: 102, distance: 166.4
click at [464, 104] on div at bounding box center [472, 102] width 40 height 16
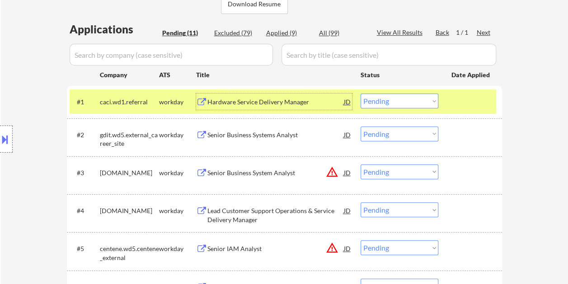
click at [287, 102] on div "Hardware Service Delivery Manager" at bounding box center [276, 102] width 137 height 9
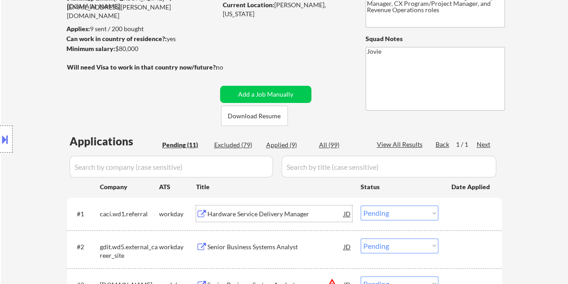
scroll to position [77, 0]
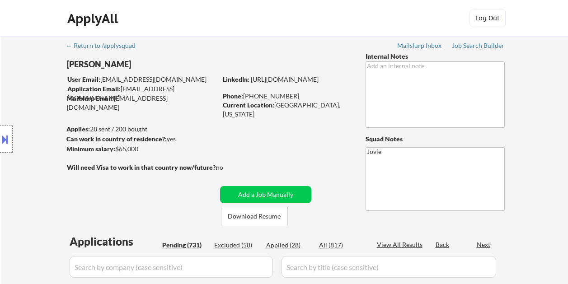
select select ""pending""
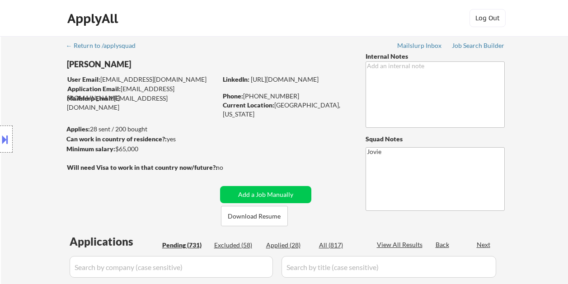
select select ""pending""
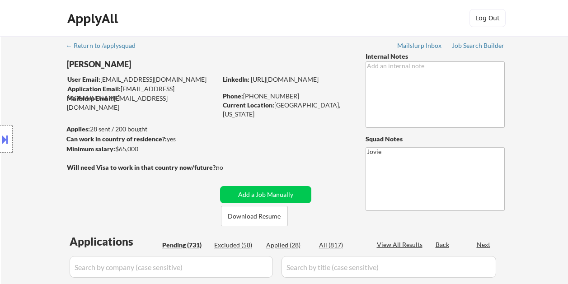
select select ""pending""
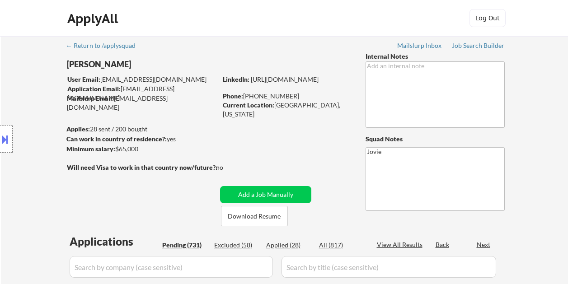
select select ""pending""
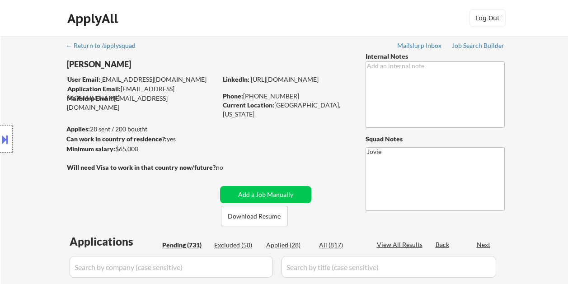
select select ""pending""
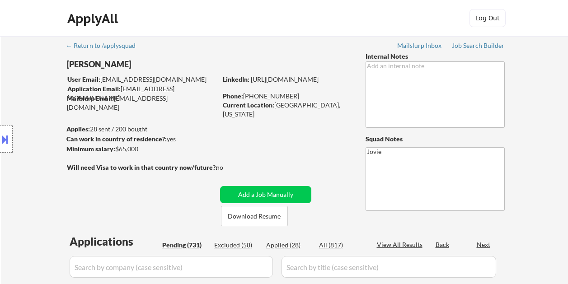
select select ""pending""
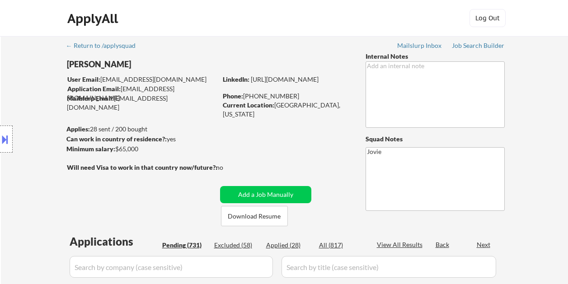
select select ""pending""
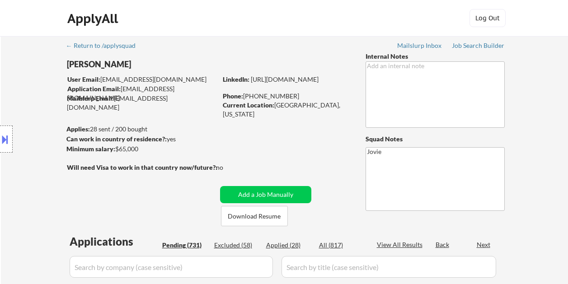
select select ""pending""
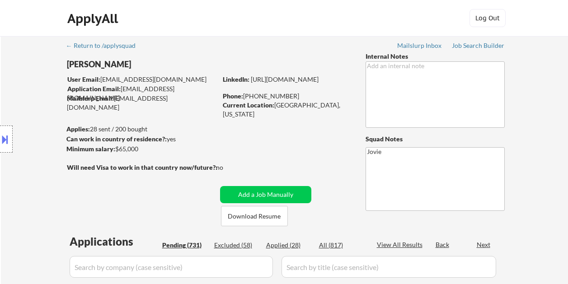
select select ""pending""
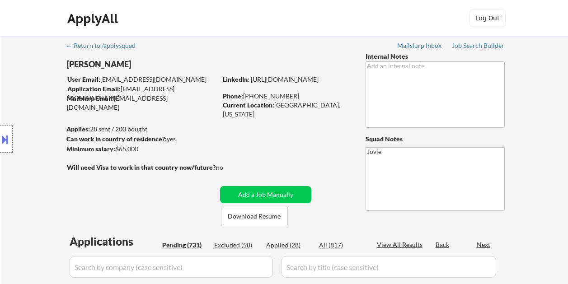
select select ""pending""
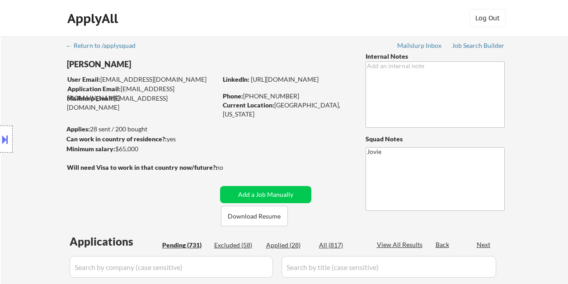
select select ""pending""
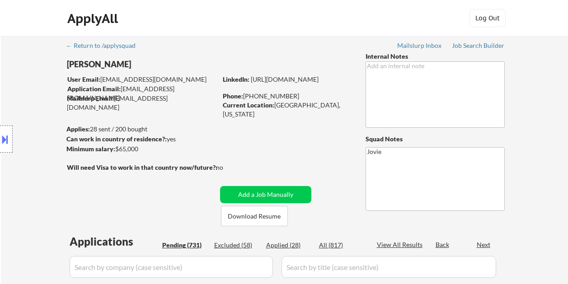
select select ""pending""
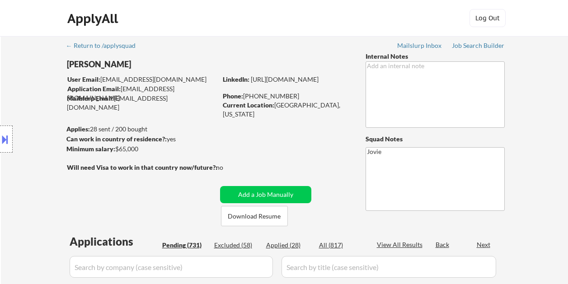
select select ""pending""
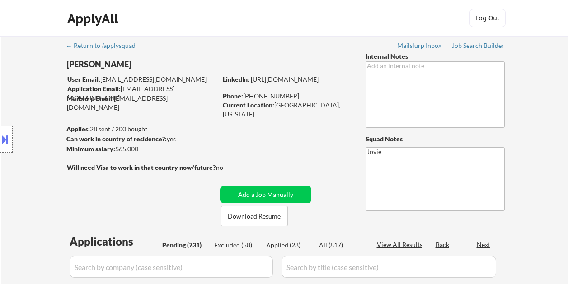
select select ""pending""
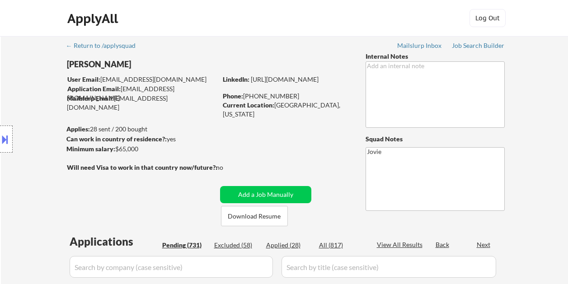
select select ""pending""
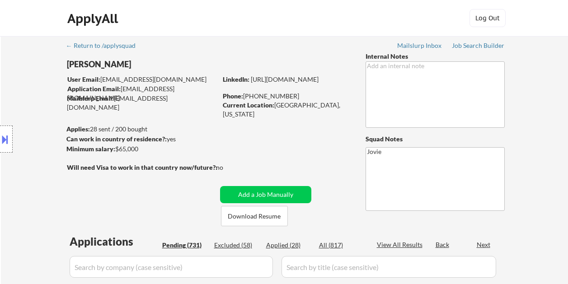
select select ""pending""
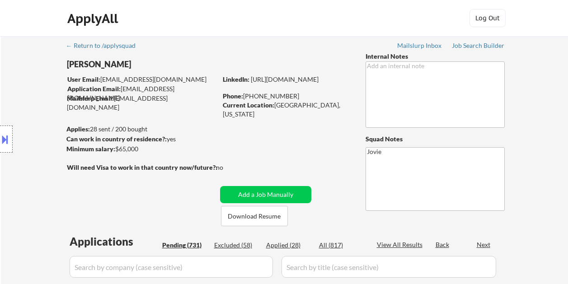
select select ""pending""
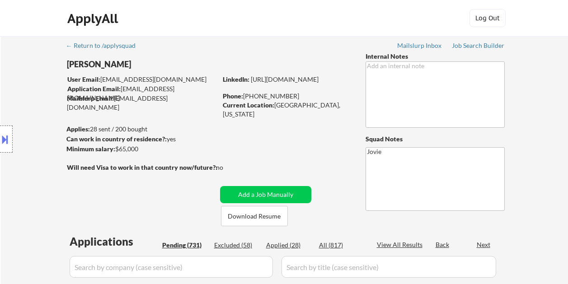
select select ""pending""
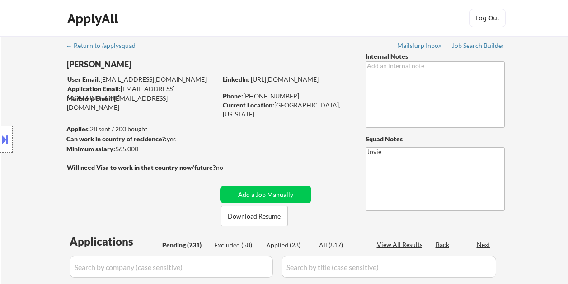
select select ""pending""
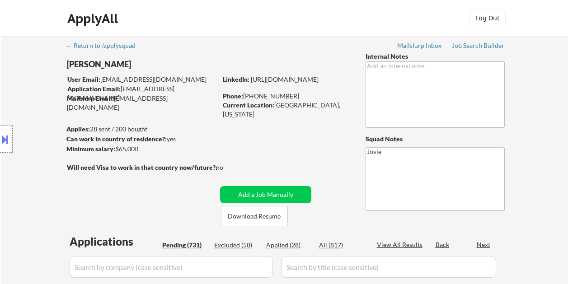
select select ""pending""
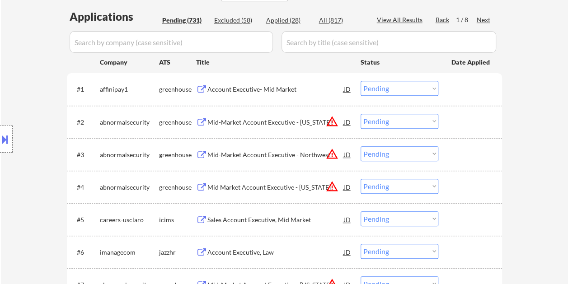
scroll to position [226, 0]
click at [480, 81] on div at bounding box center [472, 88] width 40 height 16
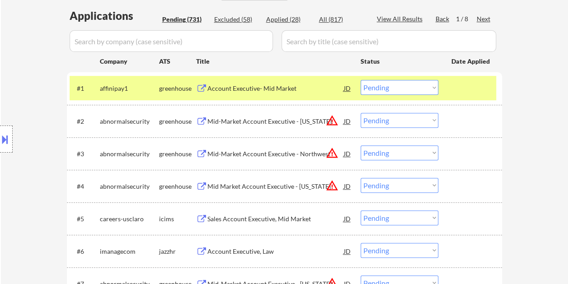
click at [272, 88] on div "Account Executive- Mid Market" at bounding box center [276, 88] width 137 height 9
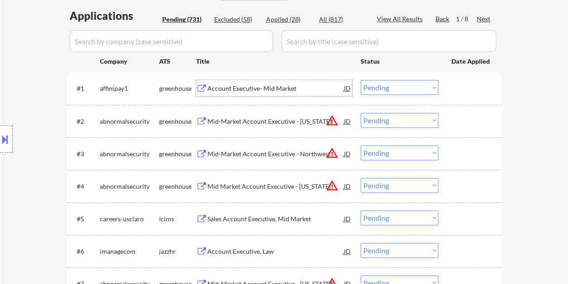
click at [457, 83] on div at bounding box center [472, 88] width 40 height 16
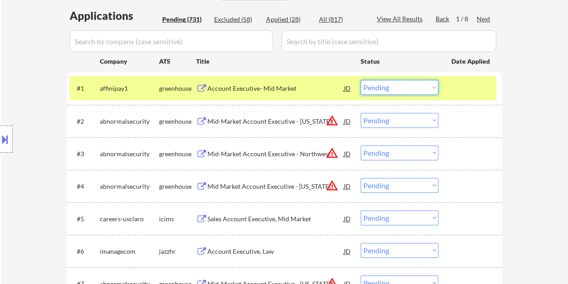
click at [430, 87] on select "Choose an option... Pending Applied Excluded (Questions) Excluded (Expired) Exc…" at bounding box center [400, 87] width 78 height 15
click at [361, 80] on select "Choose an option... Pending Applied Excluded (Questions) Excluded (Expired) Exc…" at bounding box center [400, 87] width 78 height 15
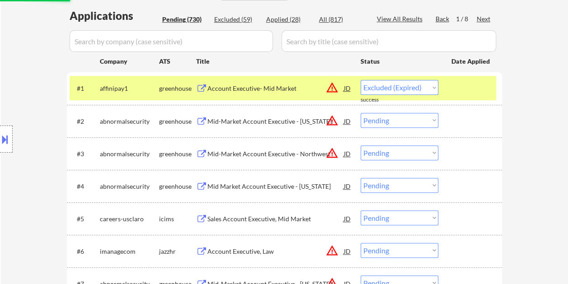
select select ""pending""
click at [466, 87] on div at bounding box center [472, 88] width 40 height 16
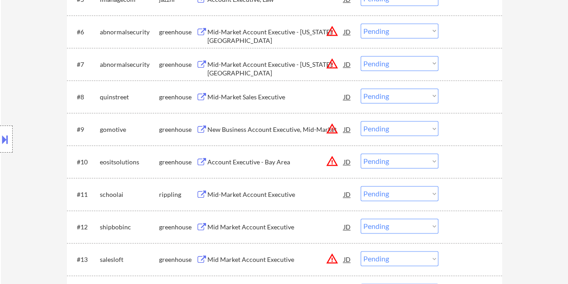
scroll to position [452, 0]
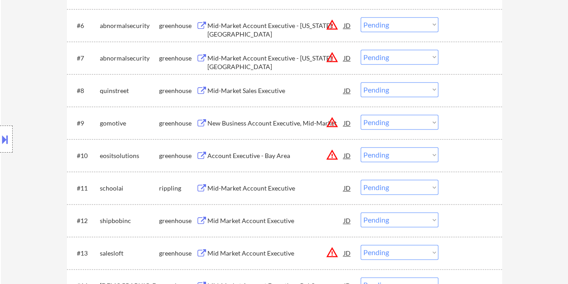
click at [477, 88] on div at bounding box center [472, 90] width 40 height 16
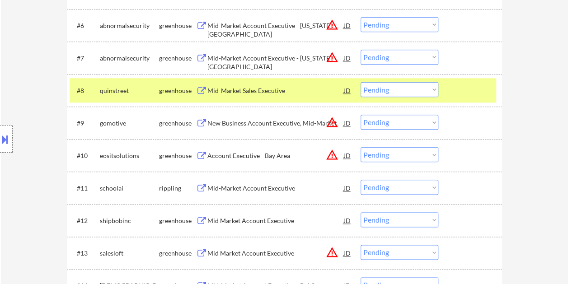
click at [267, 90] on div "Mid-Market Sales Executive" at bounding box center [276, 90] width 137 height 9
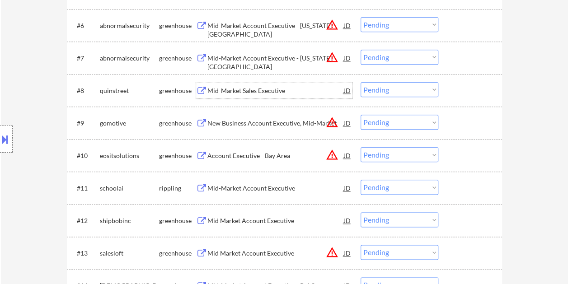
click at [446, 87] on div "#8 quinstreet greenhouse Mid-Market Sales Executive JD warning_amber Choose an …" at bounding box center [283, 90] width 427 height 24
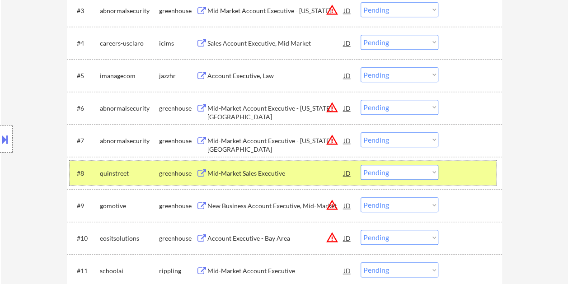
scroll to position [394, 0]
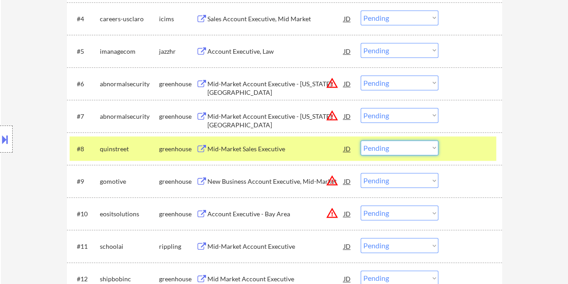
click at [431, 152] on select "Choose an option... Pending Applied Excluded (Questions) Excluded (Expired) Exc…" at bounding box center [400, 148] width 78 height 15
click at [361, 141] on select "Choose an option... Pending Applied Excluded (Questions) Excluded (Expired) Exc…" at bounding box center [400, 148] width 78 height 15
select select ""pending""
click at [462, 143] on div at bounding box center [472, 149] width 40 height 16
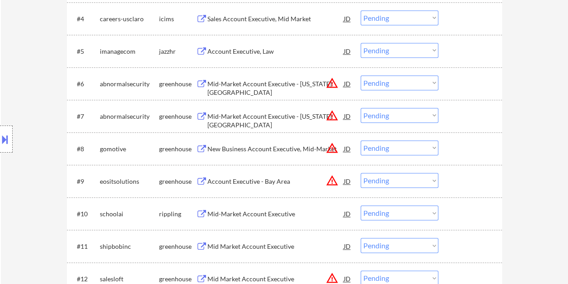
click at [472, 150] on div at bounding box center [472, 149] width 40 height 16
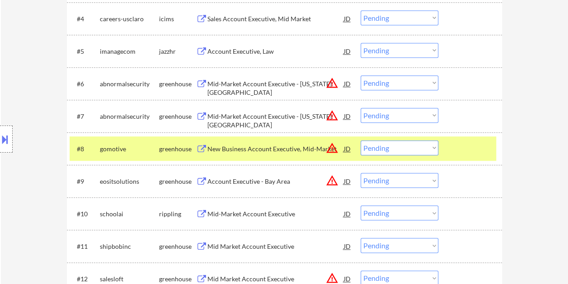
click at [257, 139] on div "#8 gomotive greenhouse New Business Account Executive, Mid-Market JD warning_am…" at bounding box center [283, 149] width 427 height 24
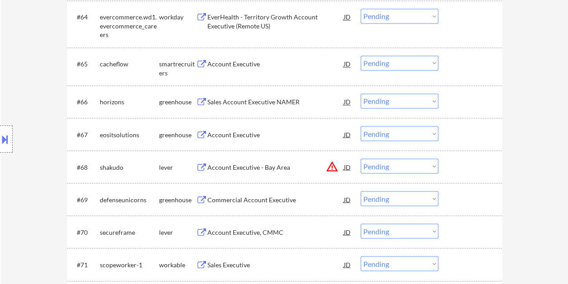
scroll to position [2447, 0]
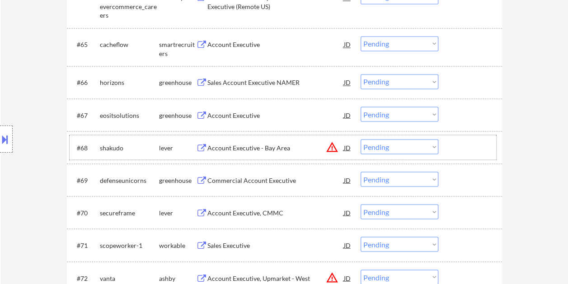
click at [471, 147] on div at bounding box center [472, 147] width 40 height 16
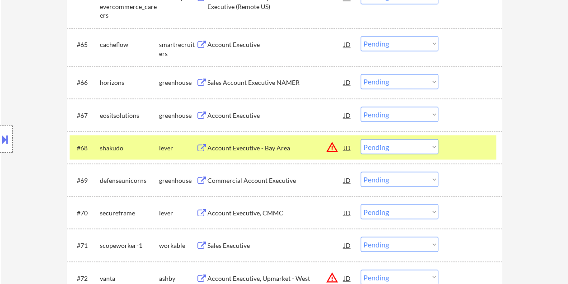
click at [234, 147] on div "Account Executive - Bay Area" at bounding box center [276, 147] width 137 height 9
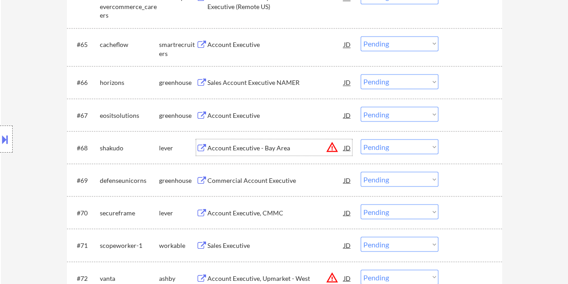
drag, startPoint x: 463, startPoint y: 146, endPoint x: 430, endPoint y: 147, distance: 32.6
click at [463, 147] on div at bounding box center [472, 147] width 40 height 16
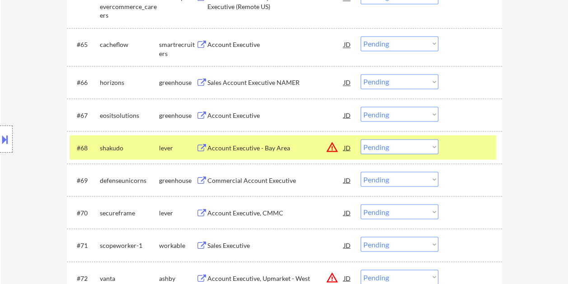
click at [424, 147] on select "Choose an option... Pending Applied Excluded (Questions) Excluded (Expired) Exc…" at bounding box center [400, 146] width 78 height 15
click at [361, 139] on select "Choose an option... Pending Applied Excluded (Questions) Excluded (Expired) Exc…" at bounding box center [400, 146] width 78 height 15
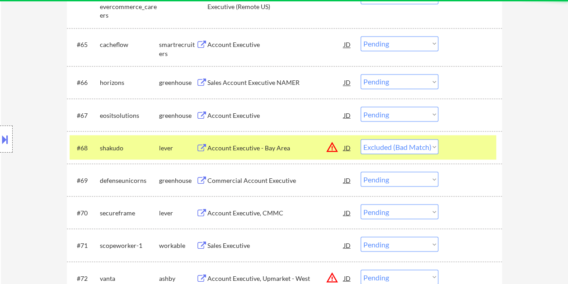
select select ""pending""
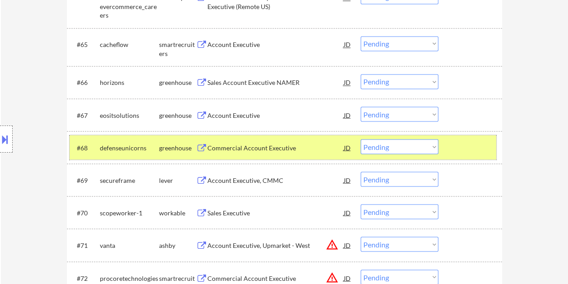
click at [466, 149] on div at bounding box center [472, 147] width 40 height 16
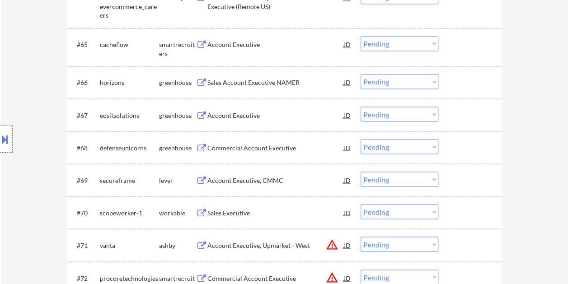
click at [461, 42] on div at bounding box center [472, 44] width 40 height 16
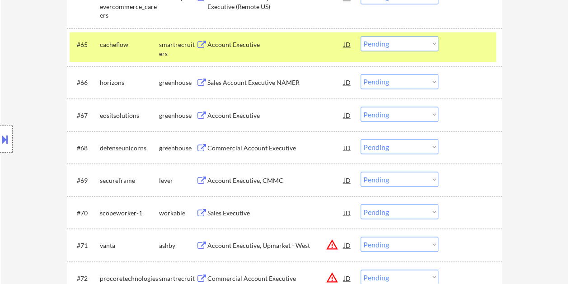
click at [241, 53] on div "#65 cacheflow smartrecruiters Account Executive JD Choose an option... Pending …" at bounding box center [283, 47] width 427 height 30
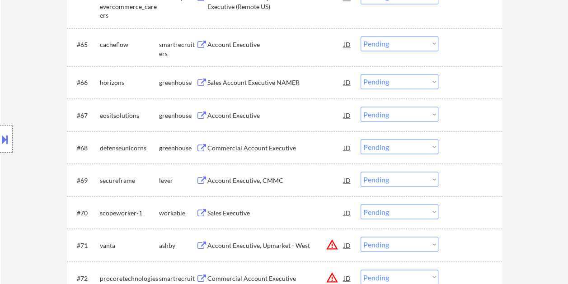
click at [464, 44] on div at bounding box center [472, 44] width 40 height 16
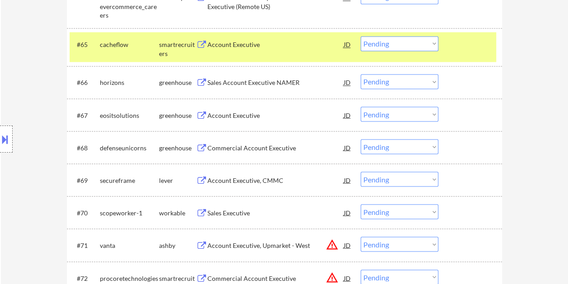
click at [289, 40] on div "Account Executive" at bounding box center [276, 44] width 137 height 9
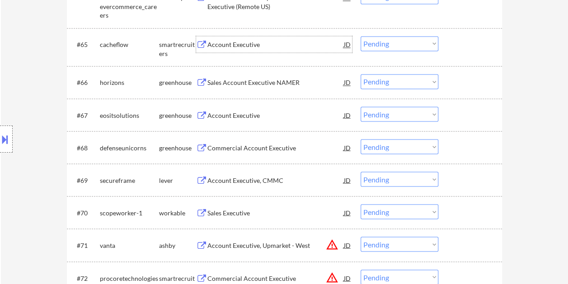
click at [456, 50] on div at bounding box center [472, 44] width 40 height 16
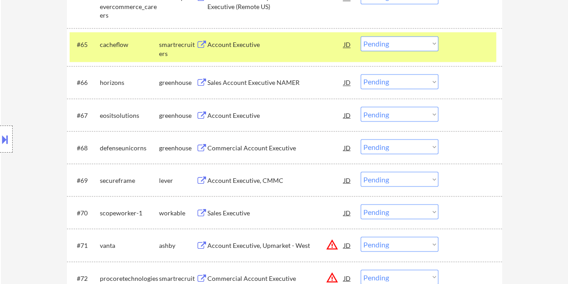
click at [430, 42] on select "Choose an option... Pending Applied Excluded (Questions) Excluded (Expired) Exc…" at bounding box center [400, 43] width 78 height 15
click at [361, 36] on select "Choose an option... Pending Applied Excluded (Questions) Excluded (Expired) Exc…" at bounding box center [400, 43] width 78 height 15
select select ""pending""
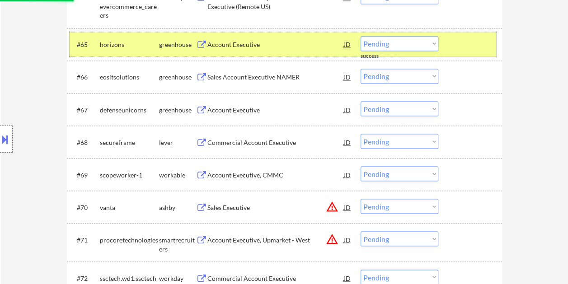
click at [450, 48] on div "#65 horizons greenhouse Account Executive JD Choose an option... Pending Applie…" at bounding box center [283, 44] width 427 height 24
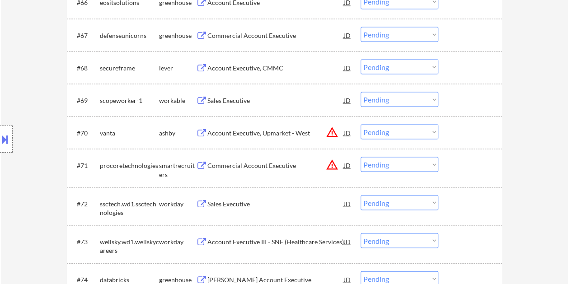
scroll to position [2537, 0]
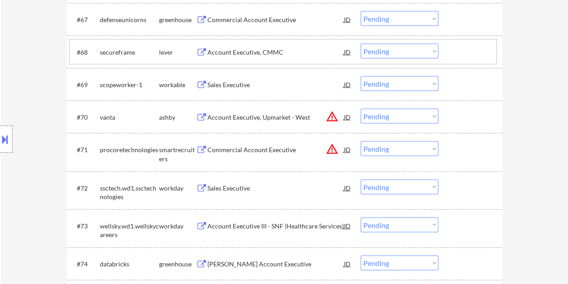
click at [467, 45] on div at bounding box center [472, 51] width 40 height 16
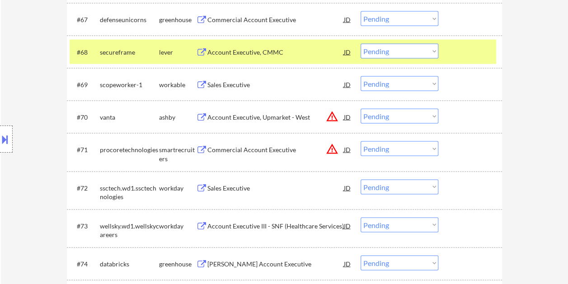
click at [284, 48] on div "Account Executive, CMMC" at bounding box center [276, 51] width 137 height 9
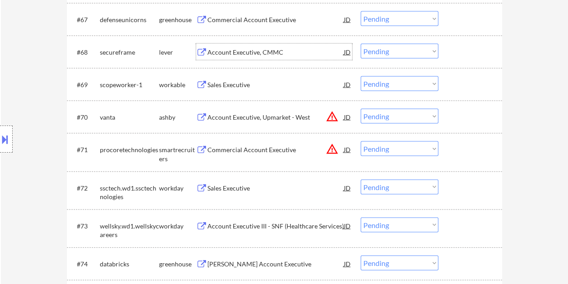
click at [451, 49] on div "#68 secureframe lever Account Executive, CMMC JD warning_amber Choose an option…" at bounding box center [283, 51] width 427 height 24
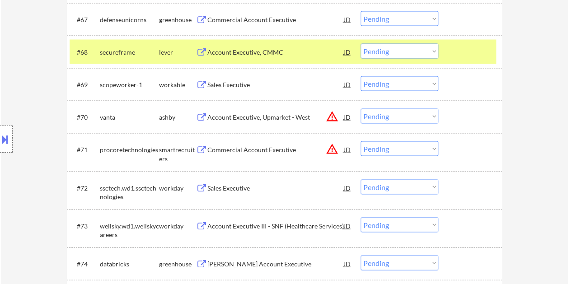
click at [426, 48] on select "Choose an option... Pending Applied Excluded (Questions) Excluded (Expired) Exc…" at bounding box center [400, 50] width 78 height 15
click at [361, 43] on select "Choose an option... Pending Applied Excluded (Questions) Excluded (Expired) Exc…" at bounding box center [400, 50] width 78 height 15
click at [459, 52] on div at bounding box center [472, 51] width 40 height 16
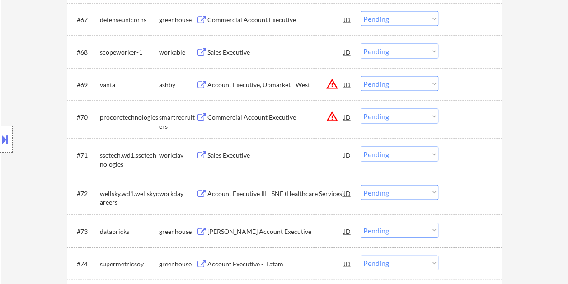
click at [474, 55] on div at bounding box center [472, 51] width 40 height 16
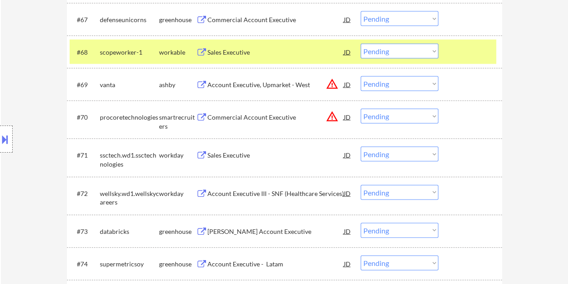
click at [262, 55] on div "Sales Executive" at bounding box center [276, 51] width 137 height 9
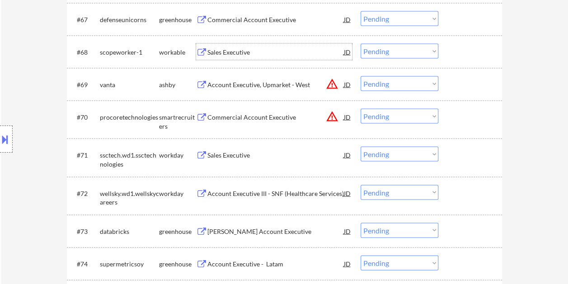
click at [456, 49] on div at bounding box center [472, 51] width 40 height 16
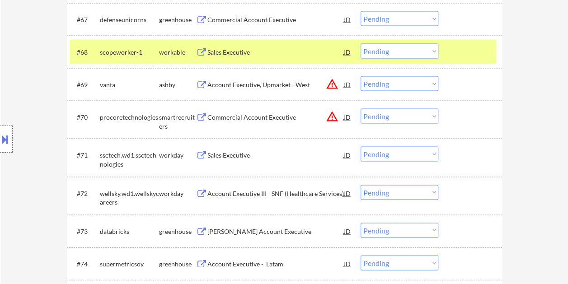
click at [428, 49] on select "Choose an option... Pending Applied Excluded (Questions) Excluded (Expired) Exc…" at bounding box center [400, 50] width 78 height 15
click at [361, 43] on select "Choose an option... Pending Applied Excluded (Questions) Excluded (Expired) Exc…" at bounding box center [400, 50] width 78 height 15
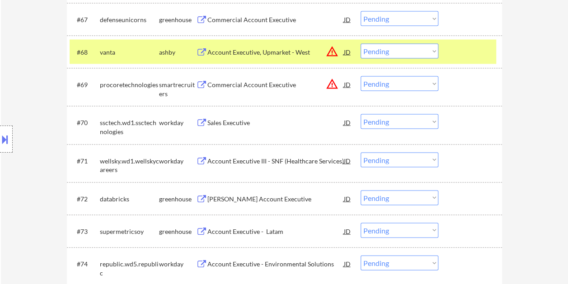
click at [464, 50] on div at bounding box center [472, 51] width 40 height 16
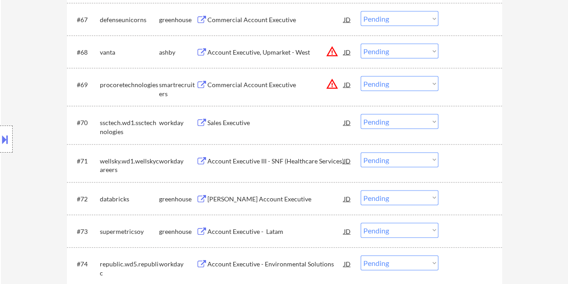
click at [461, 51] on div at bounding box center [472, 51] width 40 height 16
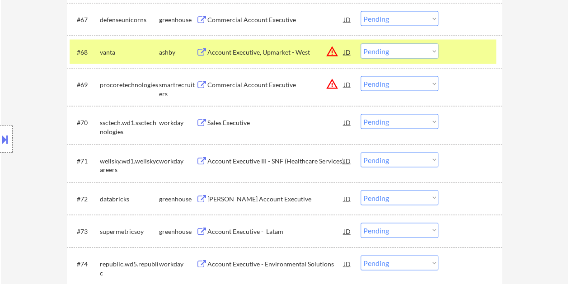
click at [241, 51] on div "Account Executive, Upmarket - West" at bounding box center [276, 51] width 137 height 9
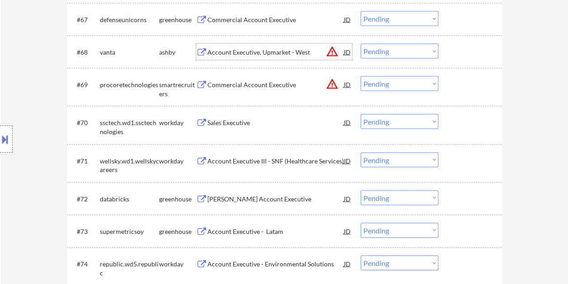
click at [463, 51] on div at bounding box center [472, 51] width 40 height 16
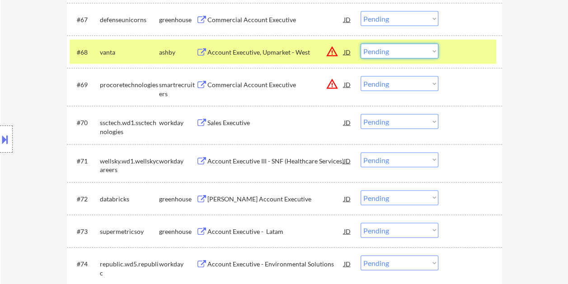
click at [431, 51] on select "Choose an option... Pending Applied Excluded (Questions) Excluded (Expired) Exc…" at bounding box center [400, 50] width 78 height 15
click at [361, 43] on select "Choose an option... Pending Applied Excluded (Questions) Excluded (Expired) Exc…" at bounding box center [400, 50] width 78 height 15
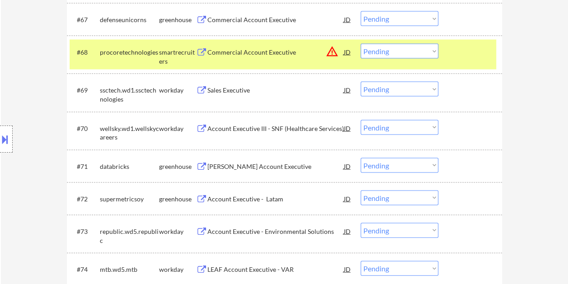
click at [458, 58] on div at bounding box center [472, 51] width 40 height 16
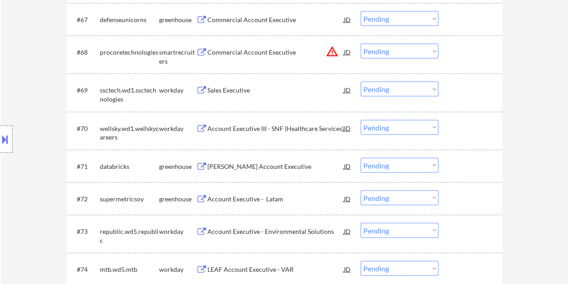
click at [458, 57] on div at bounding box center [472, 51] width 40 height 16
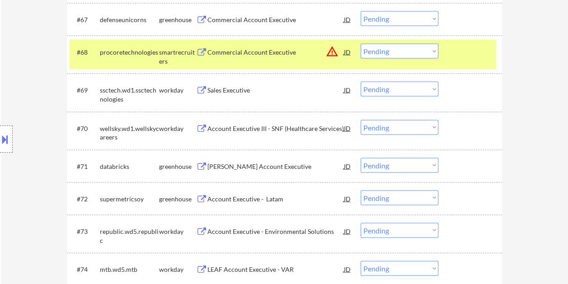
click at [239, 53] on div "Commercial Account Executive" at bounding box center [276, 51] width 137 height 9
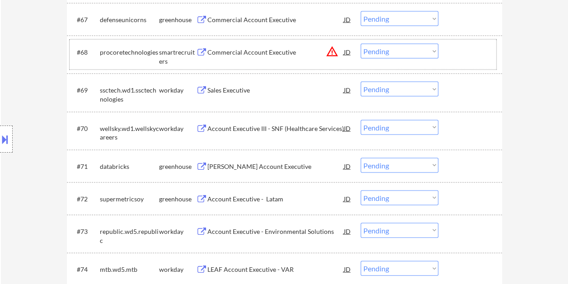
click at [452, 50] on div at bounding box center [472, 51] width 40 height 16
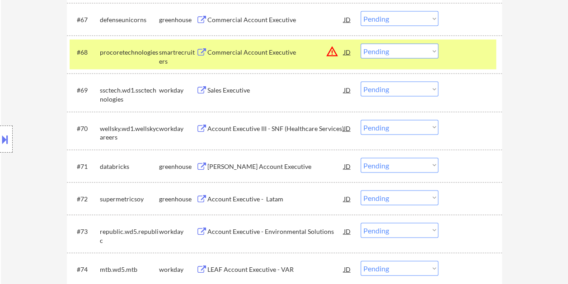
click at [429, 52] on select "Choose an option... Pending Applied Excluded (Questions) Excluded (Expired) Exc…" at bounding box center [400, 50] width 78 height 15
click at [361, 43] on select "Choose an option... Pending Applied Excluded (Questions) Excluded (Expired) Exc…" at bounding box center [400, 50] width 78 height 15
select select ""pending""
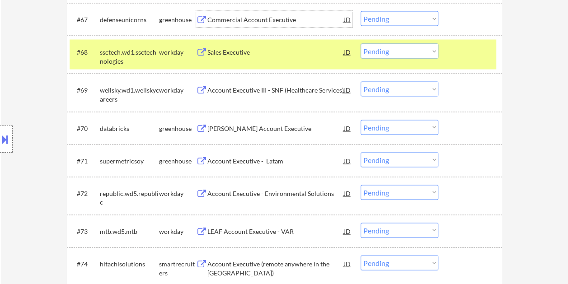
click at [321, 12] on div "Commercial Account Executive" at bounding box center [276, 19] width 137 height 16
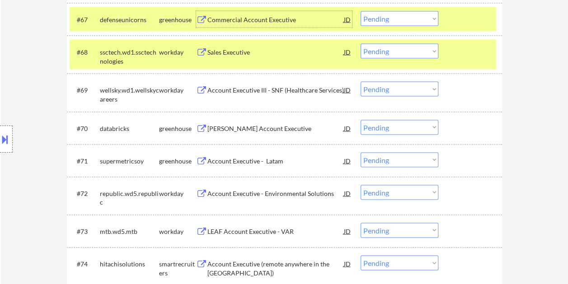
click at [453, 17] on div at bounding box center [472, 19] width 40 height 16
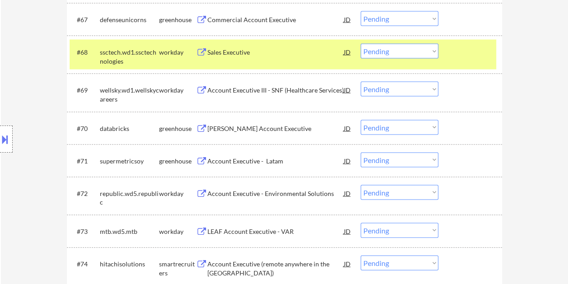
click at [449, 45] on div "#68 ssctech.wd1.ssctechnologies workday Sales Executive JD warning_amber Choose…" at bounding box center [283, 54] width 427 height 30
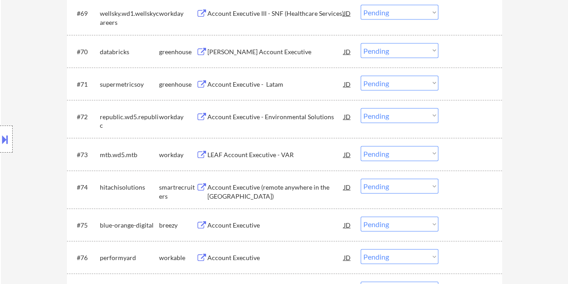
scroll to position [2628, 0]
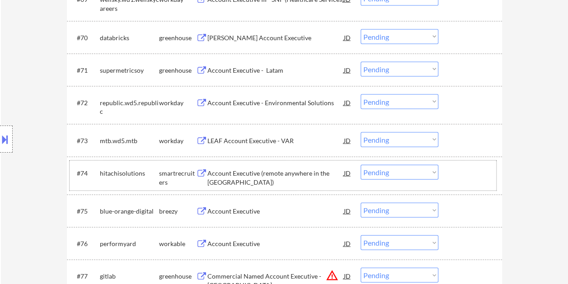
drag, startPoint x: 466, startPoint y: 173, endPoint x: 361, endPoint y: 183, distance: 105.4
click at [465, 173] on div at bounding box center [472, 173] width 40 height 16
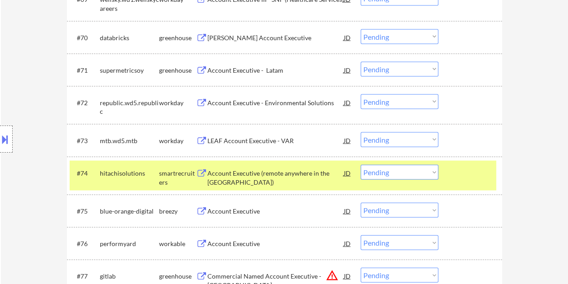
click at [276, 170] on div "Account Executive (remote anywhere in the [GEOGRAPHIC_DATA])" at bounding box center [276, 178] width 137 height 18
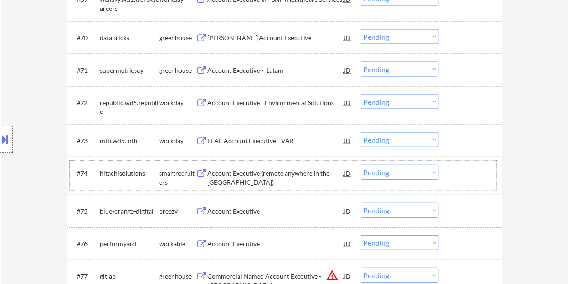
drag, startPoint x: 464, startPoint y: 175, endPoint x: 430, endPoint y: 176, distance: 34.4
click at [464, 175] on div at bounding box center [472, 173] width 40 height 16
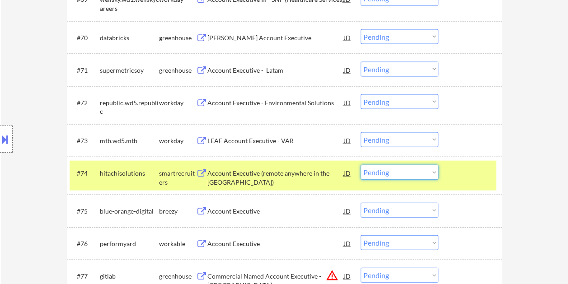
click at [430, 176] on select "Choose an option... Pending Applied Excluded (Questions) Excluded (Expired) Exc…" at bounding box center [400, 172] width 78 height 15
click at [361, 165] on select "Choose an option... Pending Applied Excluded (Questions) Excluded (Expired) Exc…" at bounding box center [400, 172] width 78 height 15
select select ""pending""
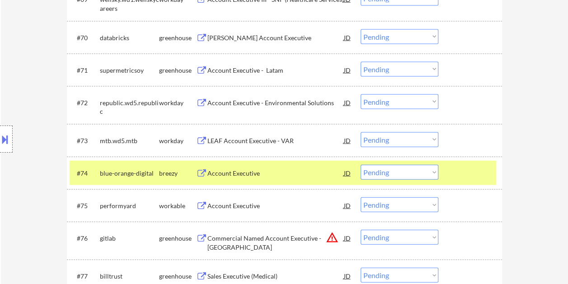
click at [479, 176] on div at bounding box center [472, 173] width 40 height 16
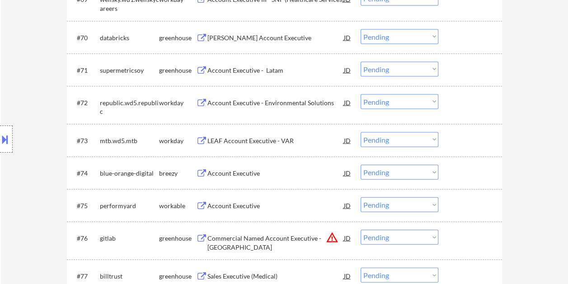
scroll to position [2673, 0]
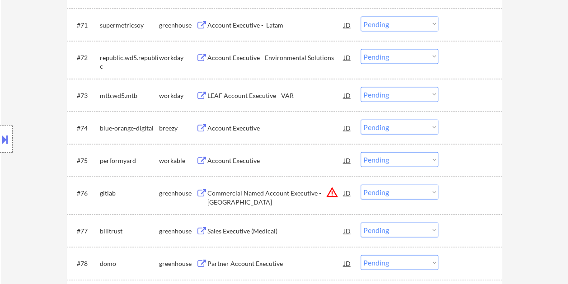
click at [455, 162] on div at bounding box center [472, 160] width 40 height 16
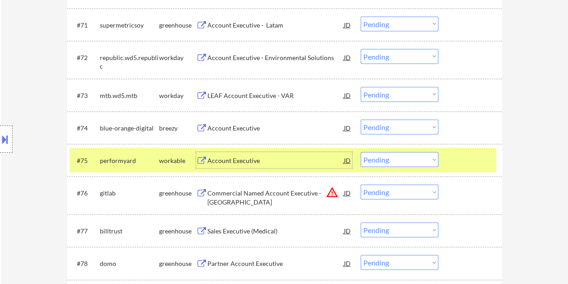
click at [288, 165] on div "Account Executive" at bounding box center [276, 160] width 137 height 16
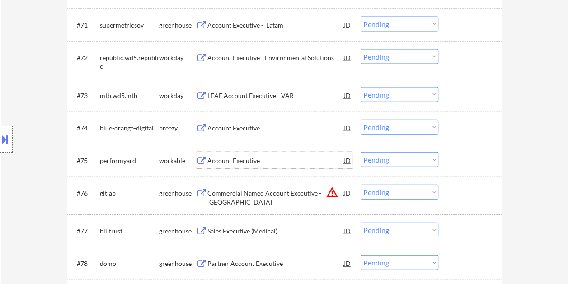
click at [465, 153] on div at bounding box center [472, 160] width 40 height 16
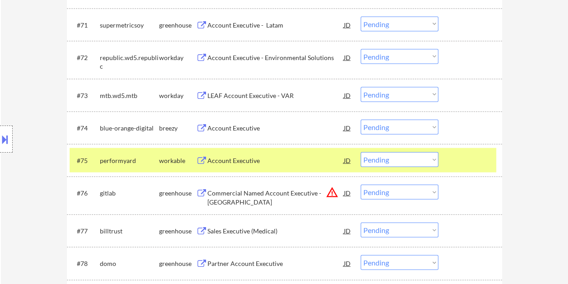
click at [434, 160] on select "Choose an option... Pending Applied Excluded (Questions) Excluded (Expired) Exc…" at bounding box center [400, 159] width 78 height 15
click at [361, 152] on select "Choose an option... Pending Applied Excluded (Questions) Excluded (Expired) Exc…" at bounding box center [400, 159] width 78 height 15
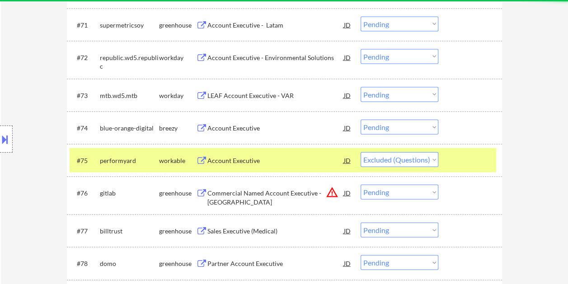
select select ""pending""
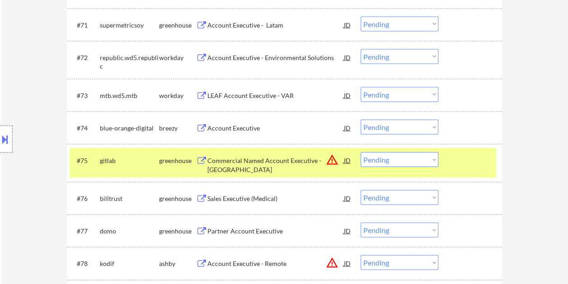
click at [460, 164] on div at bounding box center [472, 160] width 40 height 16
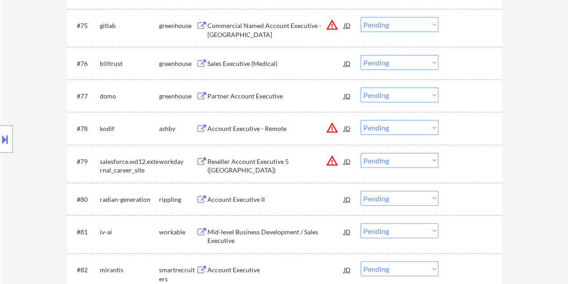
scroll to position [2809, 0]
click at [460, 124] on div at bounding box center [472, 128] width 40 height 16
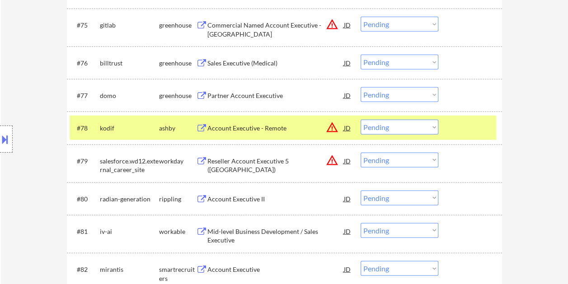
click at [256, 130] on div "Account Executive - Remote" at bounding box center [276, 128] width 137 height 9
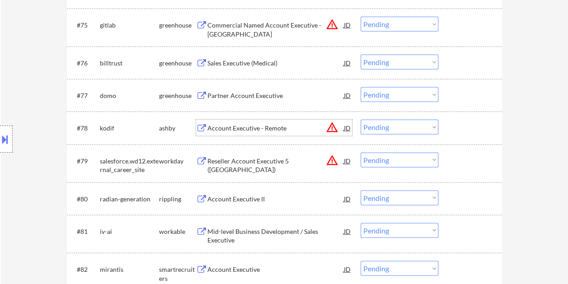
drag, startPoint x: 468, startPoint y: 119, endPoint x: 430, endPoint y: 124, distance: 38.3
click at [467, 119] on div "#78 [PERSON_NAME] Account Executive - Remote JD warning_amber Choose an option.…" at bounding box center [283, 128] width 427 height 24
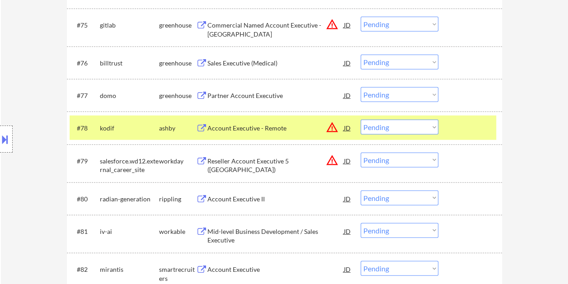
click at [430, 124] on select "Choose an option... Pending Applied Excluded (Questions) Excluded (Expired) Exc…" at bounding box center [400, 127] width 78 height 15
click at [361, 120] on select "Choose an option... Pending Applied Excluded (Questions) Excluded (Expired) Exc…" at bounding box center [400, 127] width 78 height 15
select select ""pending""
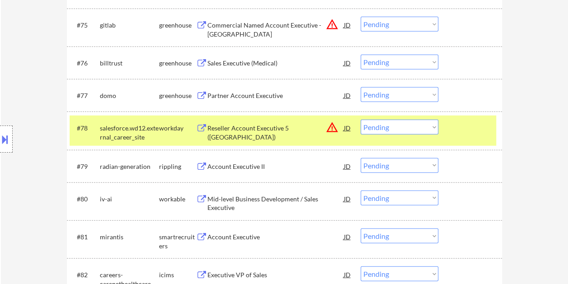
click at [468, 124] on div at bounding box center [472, 128] width 40 height 16
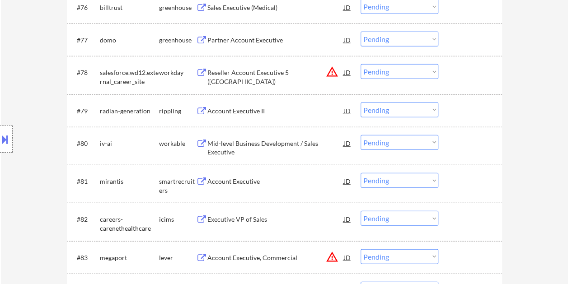
scroll to position [2899, 0]
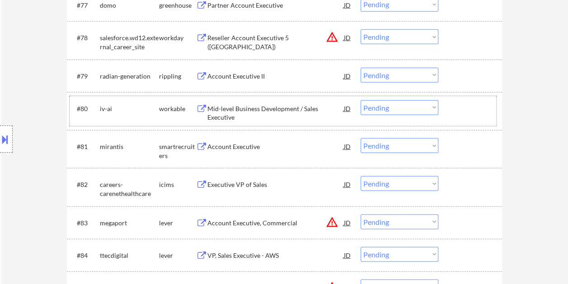
click at [466, 102] on div at bounding box center [472, 108] width 40 height 16
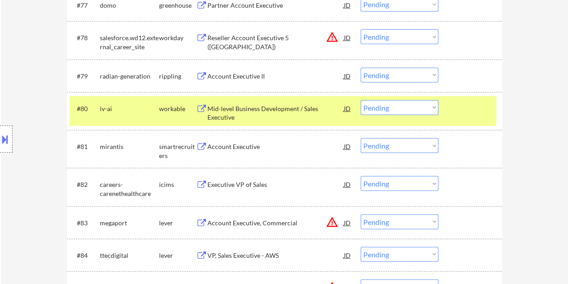
click at [289, 108] on div "Mid-level Business Development / Sales Executive" at bounding box center [276, 113] width 137 height 18
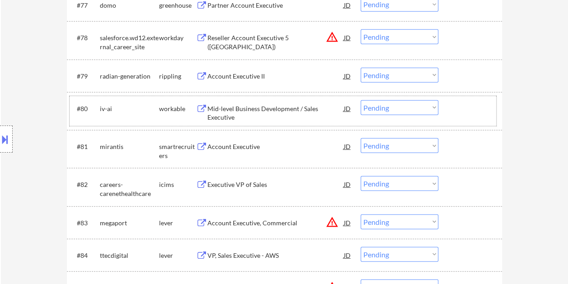
click at [447, 101] on div "#80 iv-ai workable Mid-level Business Development / Sales Executive JD warning_…" at bounding box center [283, 111] width 427 height 30
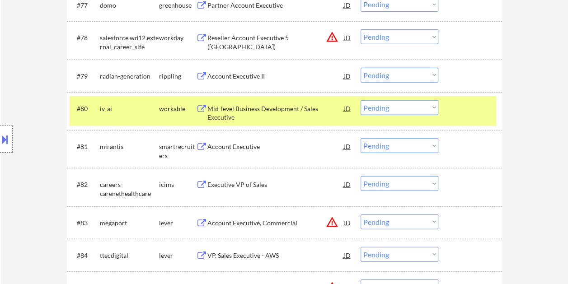
click at [435, 101] on select "Choose an option... Pending Applied Excluded (Questions) Excluded (Expired) Exc…" at bounding box center [400, 107] width 78 height 15
click at [361, 100] on select "Choose an option... Pending Applied Excluded (Questions) Excluded (Expired) Exc…" at bounding box center [400, 107] width 78 height 15
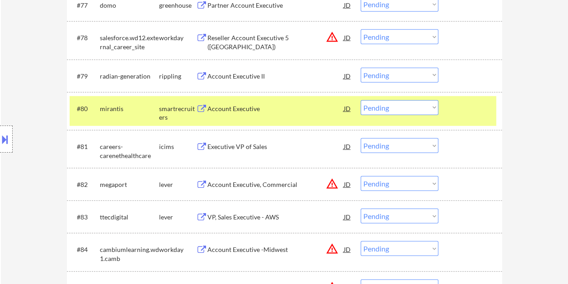
click at [484, 109] on div at bounding box center [472, 108] width 40 height 16
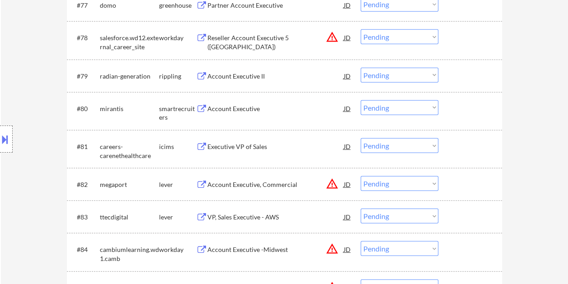
drag, startPoint x: 470, startPoint y: 109, endPoint x: 462, endPoint y: 111, distance: 8.3
click at [470, 109] on div at bounding box center [472, 108] width 40 height 16
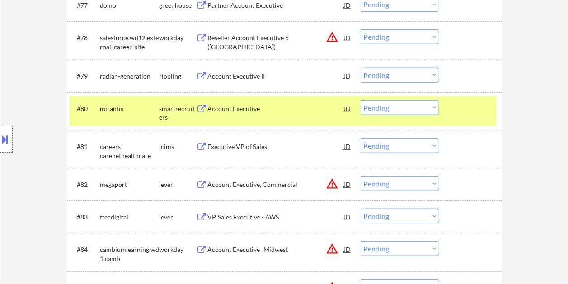
click at [239, 104] on div "Account Executive" at bounding box center [276, 108] width 137 height 9
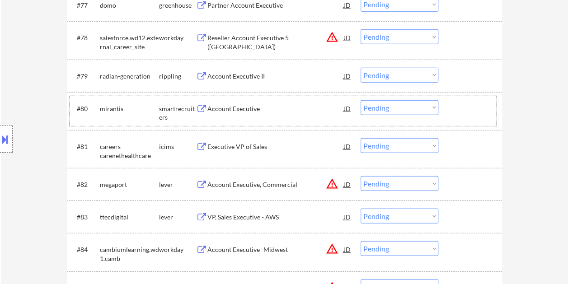
click at [478, 106] on div at bounding box center [472, 108] width 40 height 16
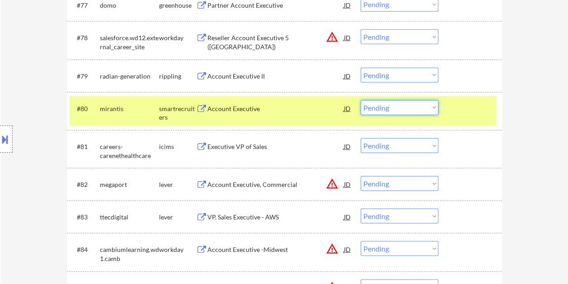
click at [430, 108] on select "Choose an option... Pending Applied Excluded (Questions) Excluded (Expired) Exc…" at bounding box center [400, 107] width 78 height 15
click at [361, 100] on select "Choose an option... Pending Applied Excluded (Questions) Excluded (Expired) Exc…" at bounding box center [400, 107] width 78 height 15
select select ""pending""
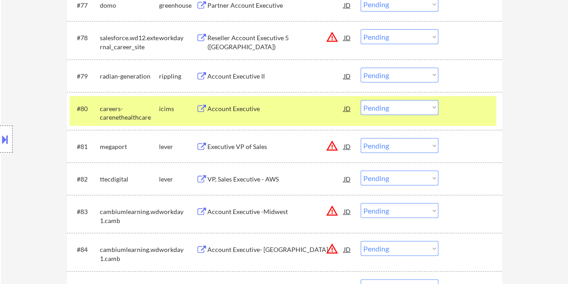
click at [474, 109] on div at bounding box center [472, 108] width 40 height 16
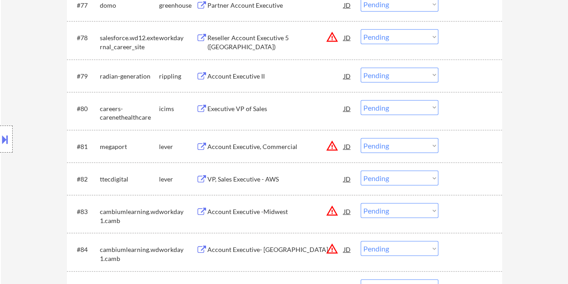
drag, startPoint x: 467, startPoint y: 145, endPoint x: 350, endPoint y: 143, distance: 116.7
click at [467, 144] on div at bounding box center [472, 146] width 40 height 16
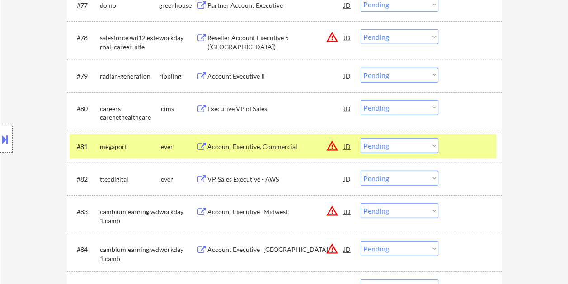
click at [275, 150] on div "Account Executive, Commercial" at bounding box center [276, 146] width 137 height 9
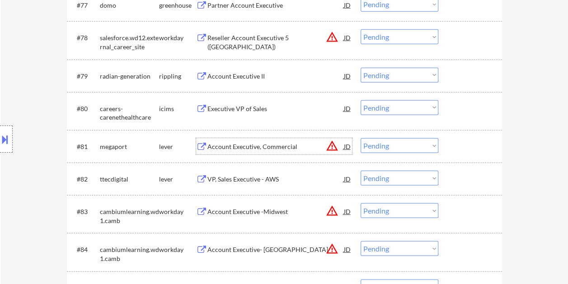
click at [458, 154] on div at bounding box center [472, 146] width 40 height 16
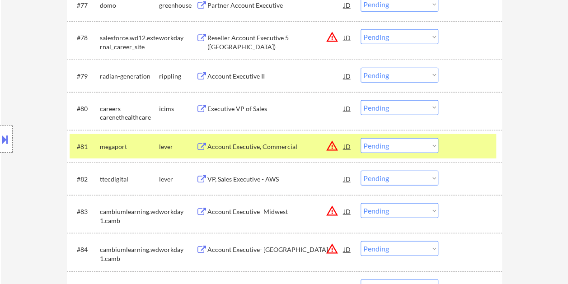
click at [434, 147] on select "Choose an option... Pending Applied Excluded (Questions) Excluded (Expired) Exc…" at bounding box center [400, 145] width 78 height 15
click at [361, 138] on select "Choose an option... Pending Applied Excluded (Questions) Excluded (Expired) Exc…" at bounding box center [400, 145] width 78 height 15
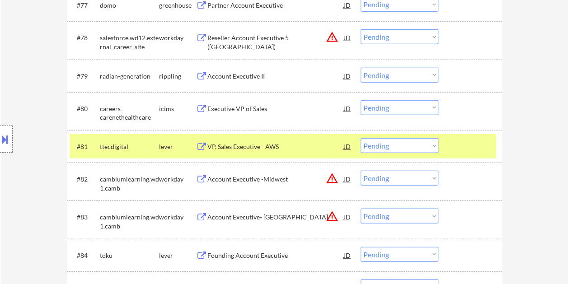
click at [484, 144] on div at bounding box center [472, 146] width 40 height 16
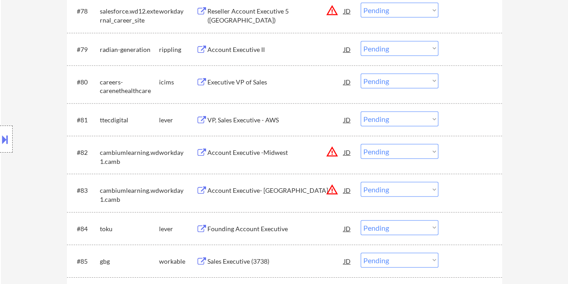
scroll to position [2944, 0]
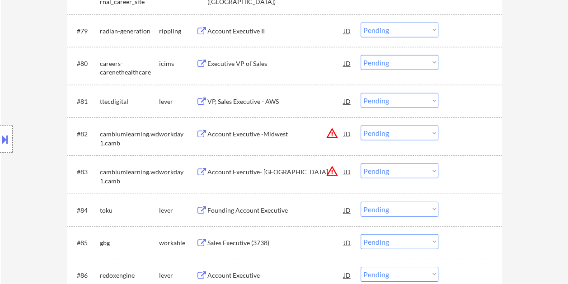
click at [466, 103] on div at bounding box center [472, 101] width 40 height 16
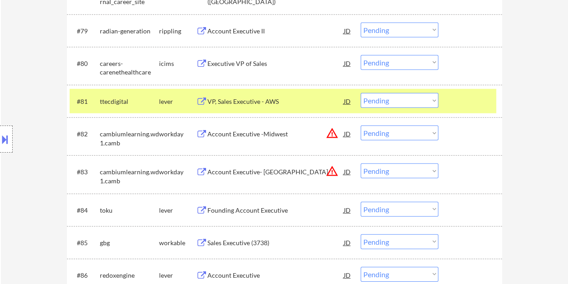
click at [242, 103] on div "VP, Sales Executive - AWS" at bounding box center [276, 101] width 137 height 9
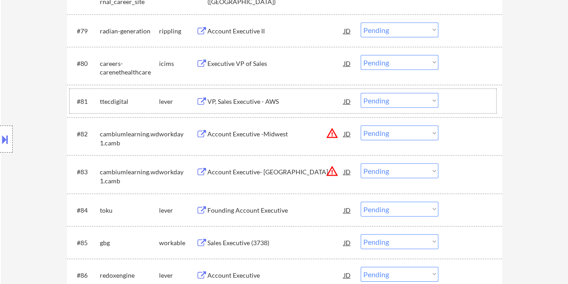
drag, startPoint x: 450, startPoint y: 102, endPoint x: 434, endPoint y: 102, distance: 16.3
click at [450, 102] on div "#81 ttecdigital lever VP, Sales Executive - AWS JD warning_amber Choose an opti…" at bounding box center [283, 101] width 427 height 24
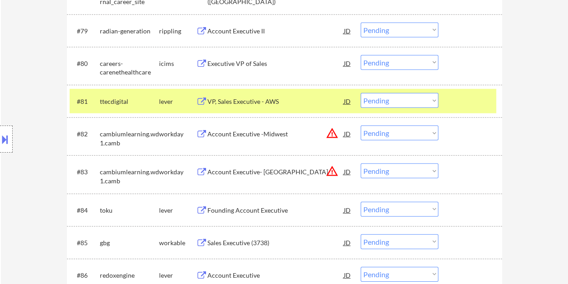
click at [433, 101] on select "Choose an option... Pending Applied Excluded (Questions) Excluded (Expired) Exc…" at bounding box center [400, 100] width 78 height 15
click at [361, 93] on select "Choose an option... Pending Applied Excluded (Questions) Excluded (Expired) Exc…" at bounding box center [400, 100] width 78 height 15
click at [464, 99] on div at bounding box center [472, 101] width 40 height 16
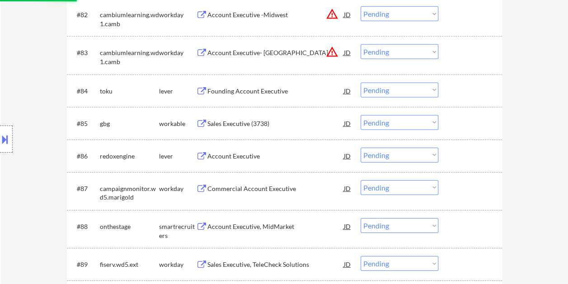
scroll to position [3080, 0]
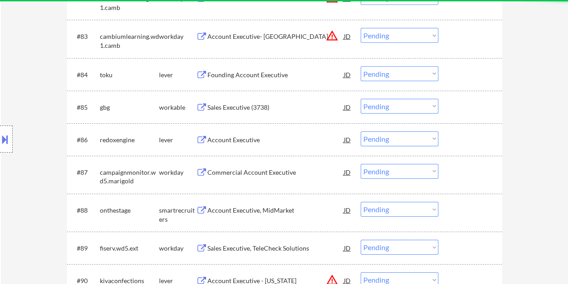
select select ""pending""
click at [462, 72] on div at bounding box center [472, 74] width 40 height 16
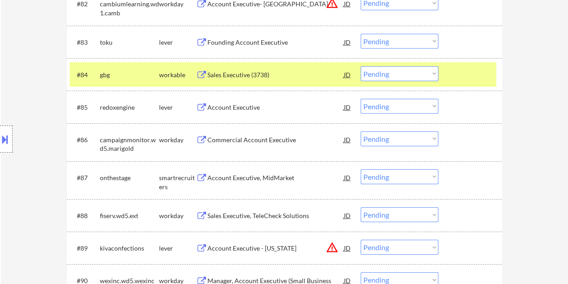
drag, startPoint x: 479, startPoint y: 43, endPoint x: 463, endPoint y: 45, distance: 16.4
click at [479, 43] on div at bounding box center [472, 42] width 40 height 16
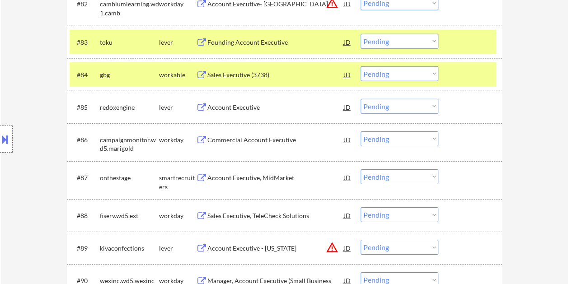
drag, startPoint x: 456, startPoint y: 71, endPoint x: 451, endPoint y: 67, distance: 6.4
click at [456, 71] on div at bounding box center [472, 74] width 40 height 16
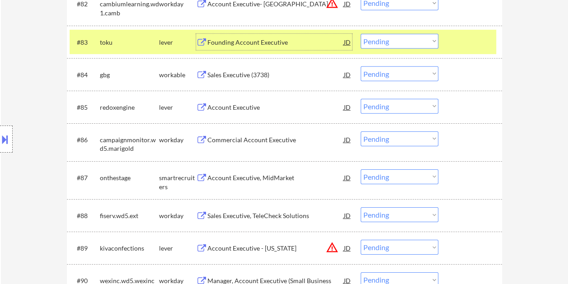
click at [256, 39] on div "Founding Account Executive" at bounding box center [276, 42] width 137 height 9
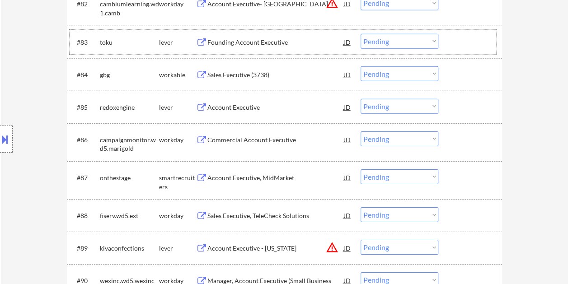
click at [454, 39] on div at bounding box center [472, 42] width 40 height 16
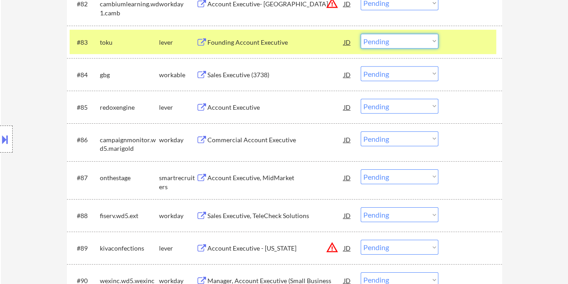
click at [436, 39] on select "Choose an option... Pending Applied Excluded (Questions) Excluded (Expired) Exc…" at bounding box center [400, 41] width 78 height 15
click at [361, 34] on select "Choose an option... Pending Applied Excluded (Questions) Excluded (Expired) Exc…" at bounding box center [400, 41] width 78 height 15
select select ""pending""
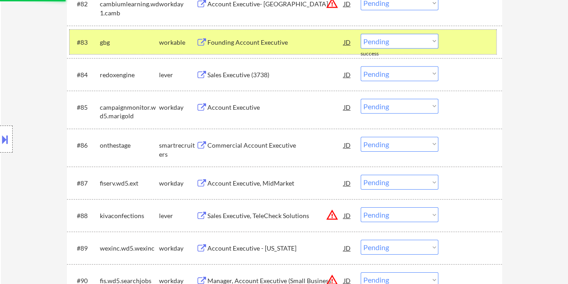
click at [465, 39] on div at bounding box center [472, 42] width 40 height 16
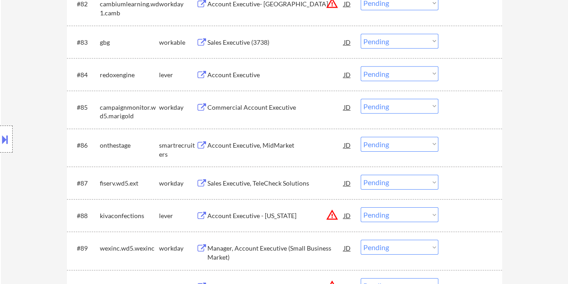
click at [458, 79] on div at bounding box center [472, 74] width 40 height 16
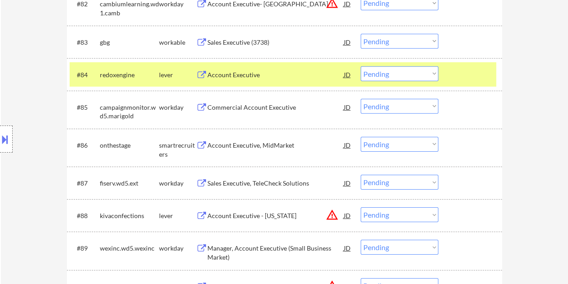
click at [279, 83] on div "#84 redoxengine lever Account Executive JD warning_amber Choose an option... Pe…" at bounding box center [283, 74] width 427 height 24
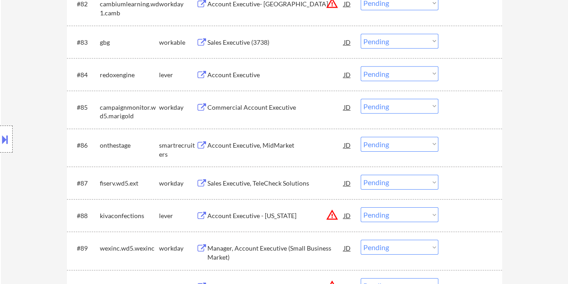
click at [455, 75] on div at bounding box center [472, 74] width 40 height 16
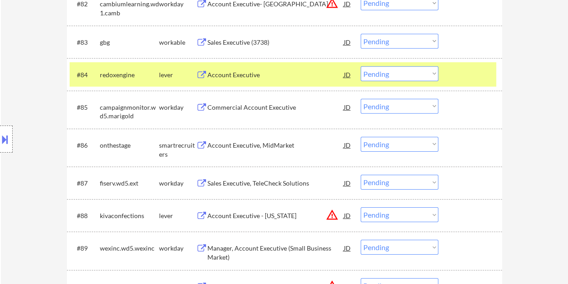
click at [271, 71] on div "Account Executive" at bounding box center [276, 75] width 137 height 9
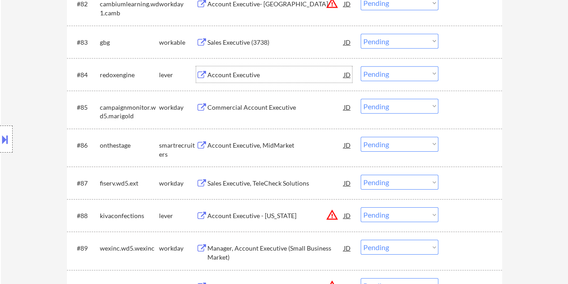
click at [452, 79] on div at bounding box center [472, 74] width 40 height 16
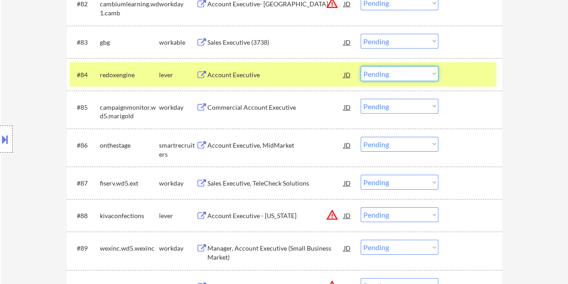
click at [423, 76] on select "Choose an option... Pending Applied Excluded (Questions) Excluded (Expired) Exc…" at bounding box center [400, 73] width 78 height 15
click at [361, 66] on select "Choose an option... Pending Applied Excluded (Questions) Excluded (Expired) Exc…" at bounding box center [400, 73] width 78 height 15
select select ""pending""
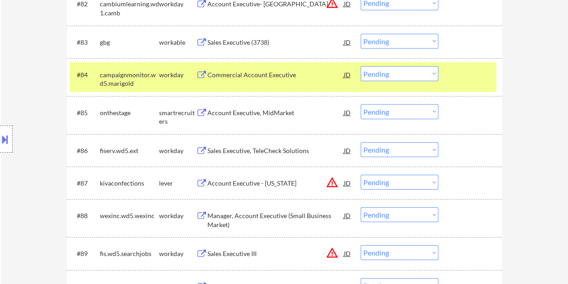
click at [478, 191] on div at bounding box center [472, 183] width 40 height 16
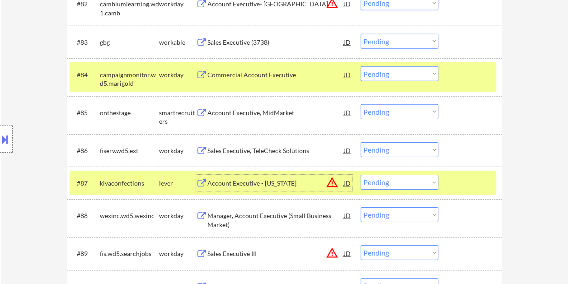
click at [274, 180] on div "Account Executive - [US_STATE]" at bounding box center [276, 183] width 137 height 9
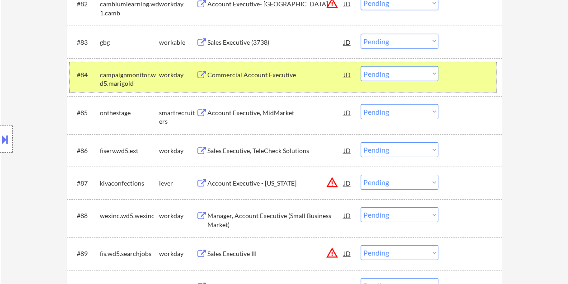
click at [465, 78] on div at bounding box center [472, 74] width 40 height 16
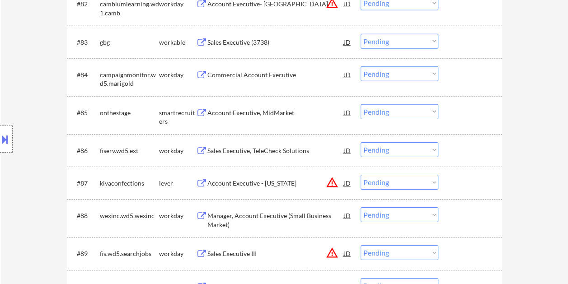
click at [467, 188] on div at bounding box center [472, 183] width 40 height 16
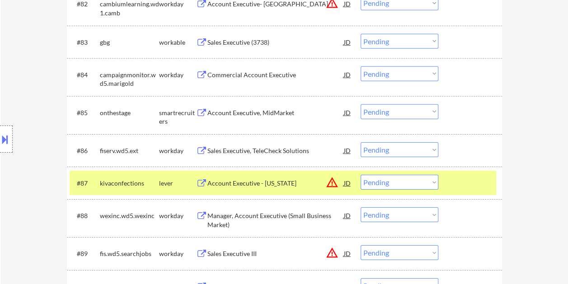
click at [425, 181] on select "Choose an option... Pending Applied Excluded (Questions) Excluded (Expired) Exc…" at bounding box center [400, 182] width 78 height 15
click at [361, 175] on select "Choose an option... Pending Applied Excluded (Questions) Excluded (Expired) Exc…" at bounding box center [400, 182] width 78 height 15
select select ""pending""
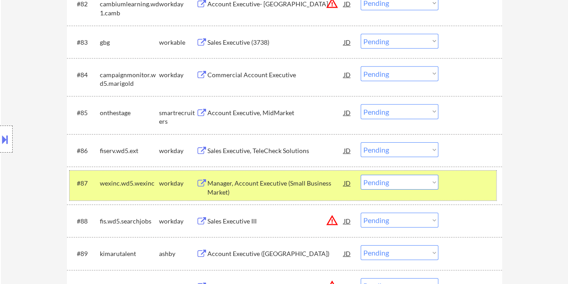
click at [463, 182] on div at bounding box center [472, 183] width 40 height 16
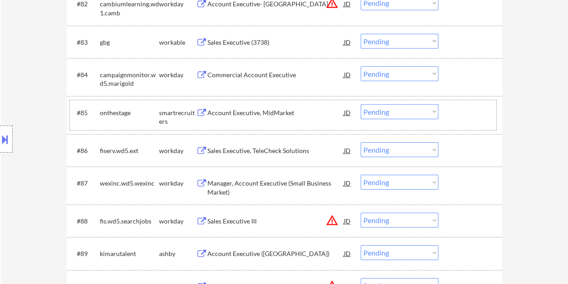
drag, startPoint x: 458, startPoint y: 120, endPoint x: 357, endPoint y: 119, distance: 100.8
click at [458, 120] on div "#85 onthestage smartrecruiters Account Executive, MidMarket JD warning_amber Ch…" at bounding box center [283, 115] width 427 height 30
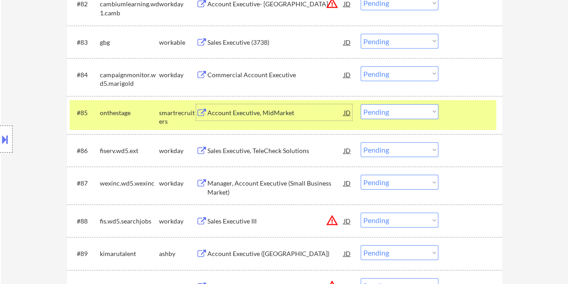
click at [267, 114] on div "Account Executive, MidMarket" at bounding box center [276, 113] width 137 height 9
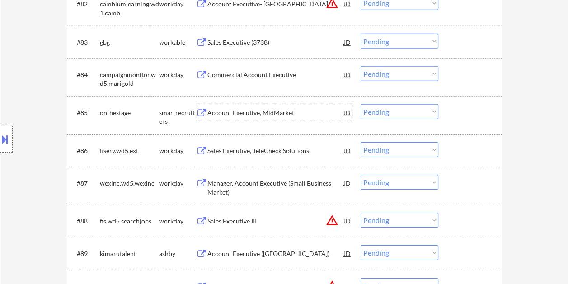
click at [477, 114] on div at bounding box center [472, 112] width 40 height 16
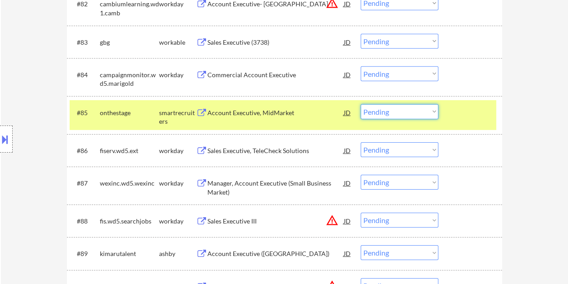
click at [431, 109] on select "Choose an option... Pending Applied Excluded (Questions) Excluded (Expired) Exc…" at bounding box center [400, 111] width 78 height 15
click at [361, 104] on select "Choose an option... Pending Applied Excluded (Questions) Excluded (Expired) Exc…" at bounding box center [400, 111] width 78 height 15
select select ""pending""
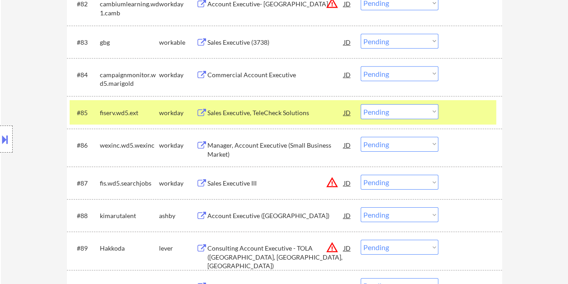
click at [449, 109] on div "#85 fiserv.wd5.ext workday Sales Executive, TeleCheck Solutions JD warning_ambe…" at bounding box center [283, 112] width 427 height 24
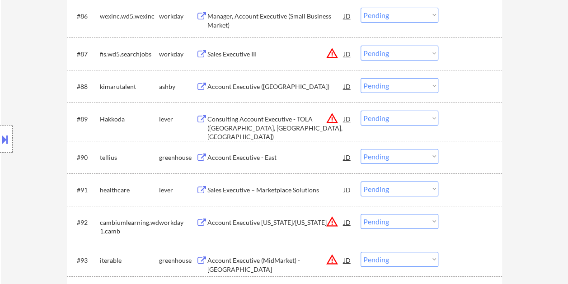
scroll to position [3216, 0]
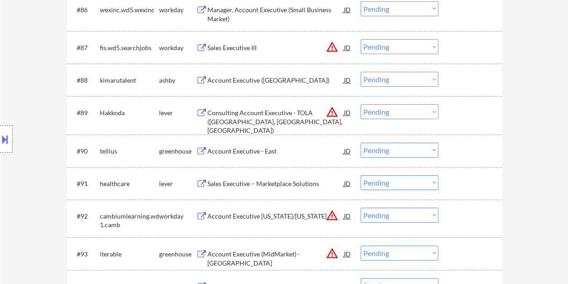
click at [466, 76] on div at bounding box center [472, 80] width 40 height 16
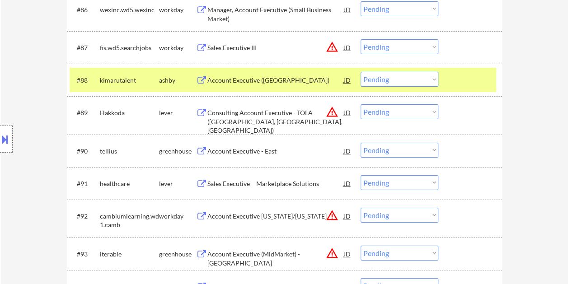
click at [316, 78] on div "Account Executive ([GEOGRAPHIC_DATA])" at bounding box center [276, 80] width 137 height 9
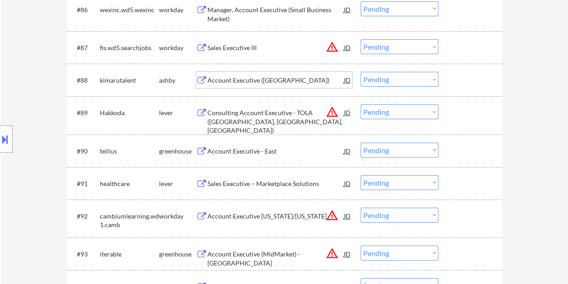
drag, startPoint x: 461, startPoint y: 79, endPoint x: 453, endPoint y: 79, distance: 8.1
click at [461, 79] on div at bounding box center [472, 80] width 40 height 16
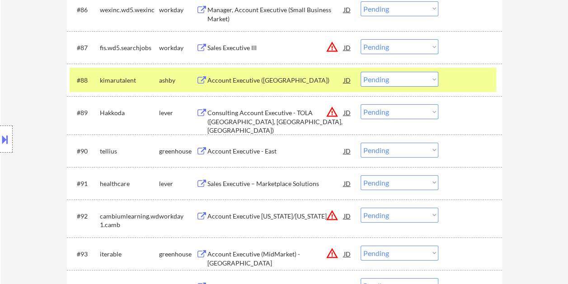
click at [432, 76] on select "Choose an option... Pending Applied Excluded (Questions) Excluded (Expired) Exc…" at bounding box center [400, 79] width 78 height 15
click at [361, 72] on select "Choose an option... Pending Applied Excluded (Questions) Excluded (Expired) Exc…" at bounding box center [400, 79] width 78 height 15
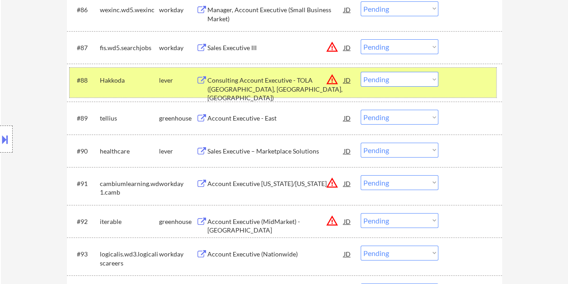
click at [453, 82] on div at bounding box center [472, 80] width 40 height 16
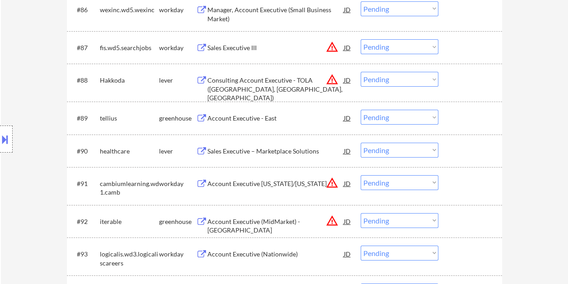
click at [474, 87] on div at bounding box center [472, 80] width 40 height 16
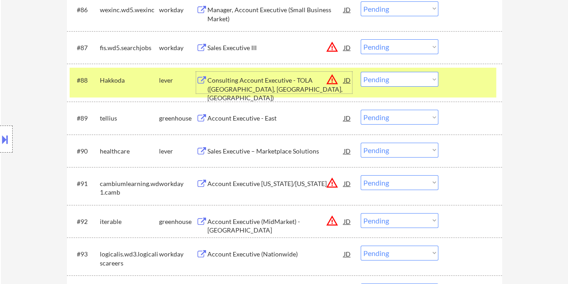
click at [277, 85] on div "Consulting Account Executive - TOLA ([GEOGRAPHIC_DATA], [GEOGRAPHIC_DATA], [GEO…" at bounding box center [276, 89] width 137 height 27
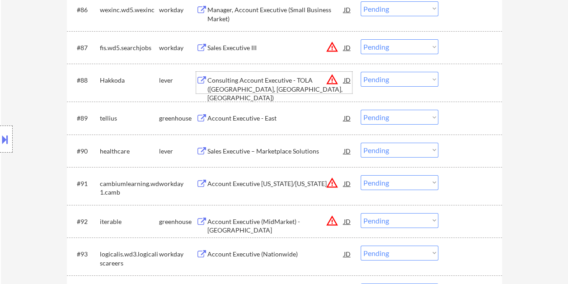
drag, startPoint x: 453, startPoint y: 86, endPoint x: 434, endPoint y: 81, distance: 19.1
click at [453, 86] on div at bounding box center [472, 80] width 40 height 16
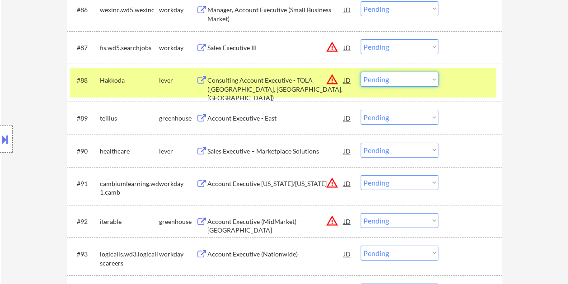
click at [429, 79] on select "Choose an option... Pending Applied Excluded (Questions) Excluded (Expired) Exc…" at bounding box center [400, 79] width 78 height 15
click at [361, 72] on select "Choose an option... Pending Applied Excluded (Questions) Excluded (Expired) Exc…" at bounding box center [400, 79] width 78 height 15
select select ""pending""
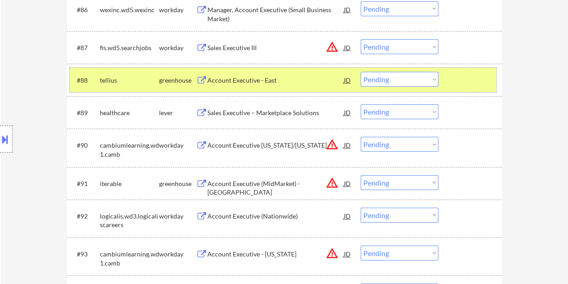
click at [468, 80] on div at bounding box center [472, 80] width 40 height 16
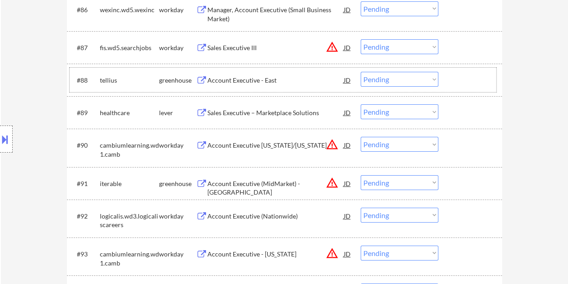
click at [468, 109] on div at bounding box center [472, 112] width 40 height 16
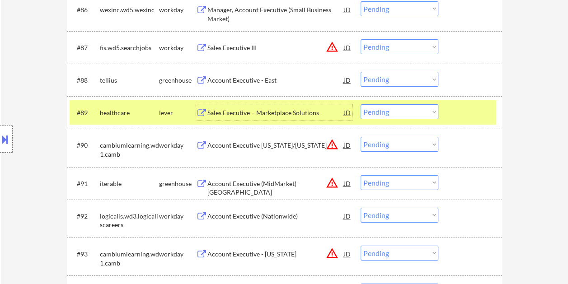
click at [297, 111] on div "Sales Executive – Marketplace Solutions" at bounding box center [276, 113] width 137 height 9
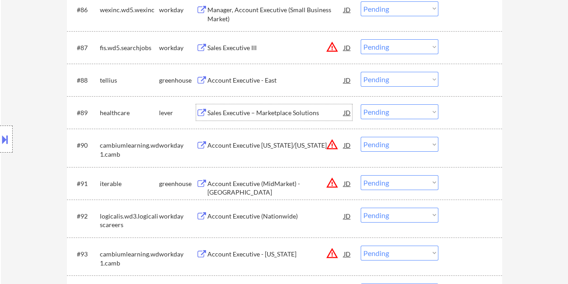
drag, startPoint x: 468, startPoint y: 113, endPoint x: 461, endPoint y: 114, distance: 7.8
click at [468, 113] on div at bounding box center [472, 112] width 40 height 16
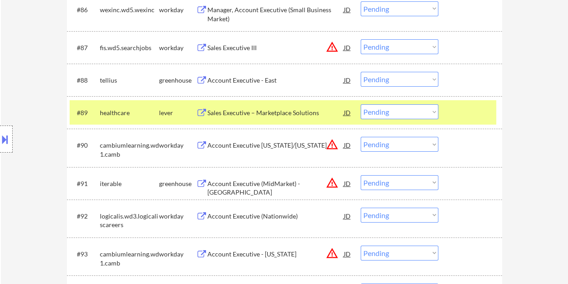
click at [433, 112] on select "Choose an option... Pending Applied Excluded (Questions) Excluded (Expired) Exc…" at bounding box center [400, 111] width 78 height 15
click at [361, 104] on select "Choose an option... Pending Applied Excluded (Questions) Excluded (Expired) Exc…" at bounding box center [400, 111] width 78 height 15
select select ""pending""
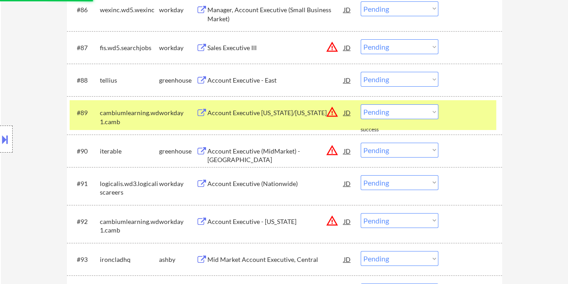
click at [458, 113] on div at bounding box center [472, 112] width 40 height 16
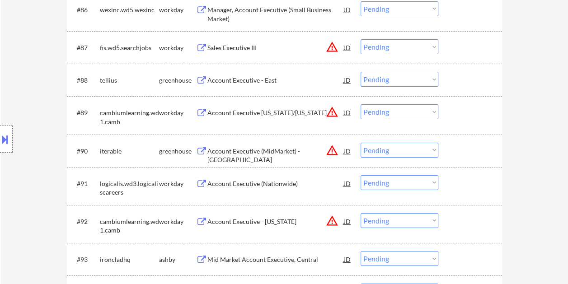
drag, startPoint x: 463, startPoint y: 258, endPoint x: 458, endPoint y: 258, distance: 5.4
click at [462, 258] on div at bounding box center [472, 259] width 40 height 16
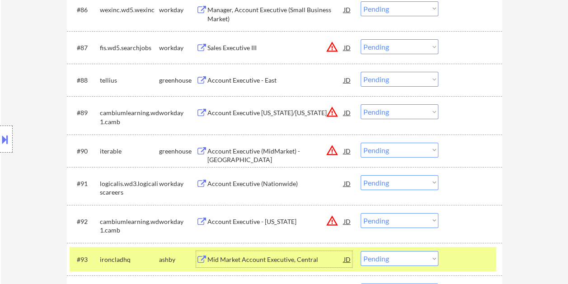
click at [297, 260] on div "Mid Market Account Executive, Central" at bounding box center [276, 259] width 137 height 9
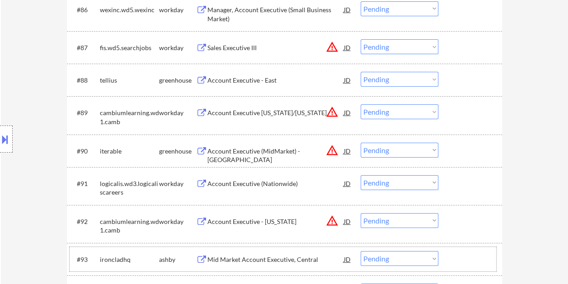
click at [460, 257] on div at bounding box center [472, 259] width 40 height 16
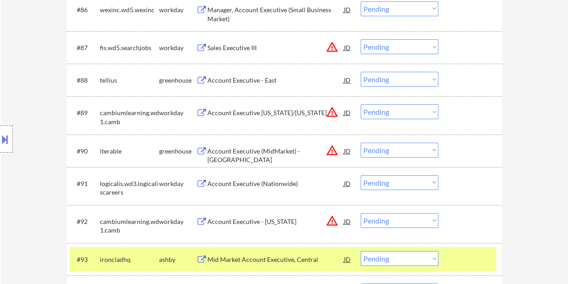
click at [424, 261] on select "Choose an option... Pending Applied Excluded (Questions) Excluded (Expired) Exc…" at bounding box center [400, 258] width 78 height 15
click at [361, 251] on select "Choose an option... Pending Applied Excluded (Questions) Excluded (Expired) Exc…" at bounding box center [400, 258] width 78 height 15
select select ""pending""
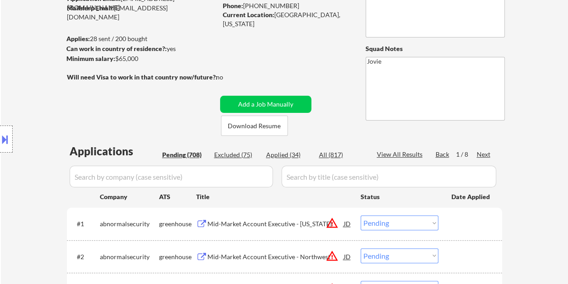
scroll to position [45, 0]
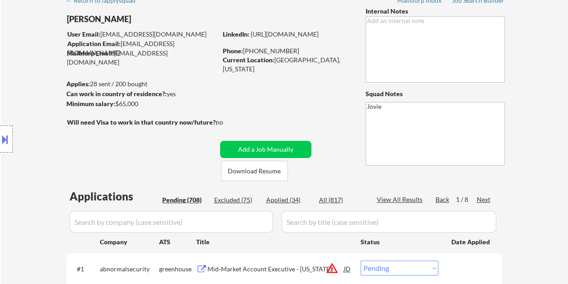
click at [294, 203] on div "Applied (34)" at bounding box center [288, 200] width 45 height 9
select select ""applied""
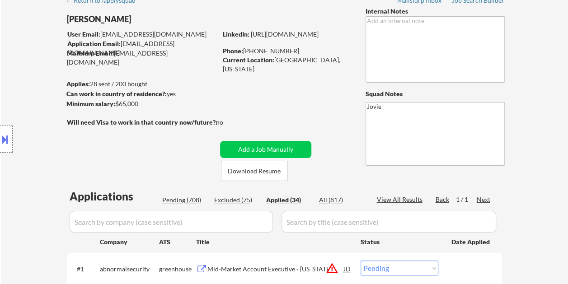
select select ""applied""
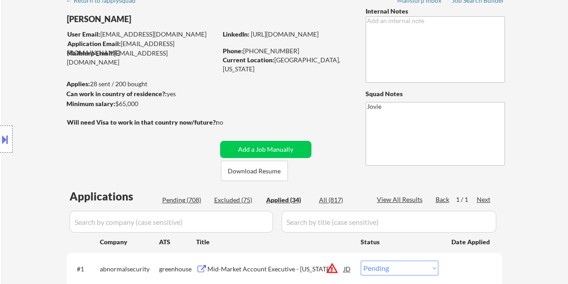
select select ""applied""
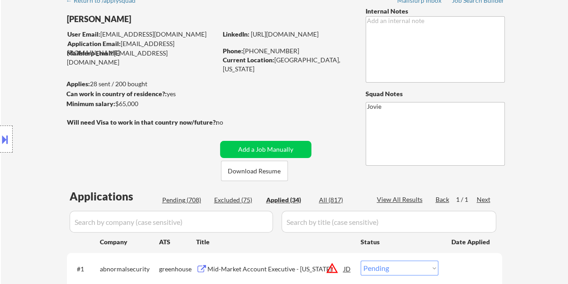
select select ""applied""
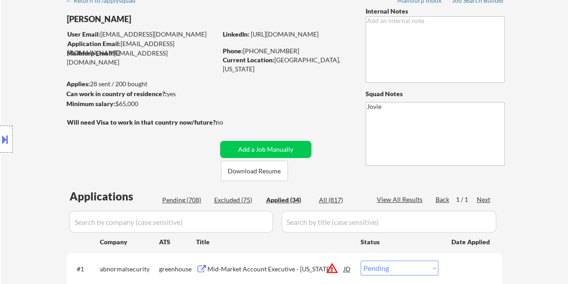
select select ""applied""
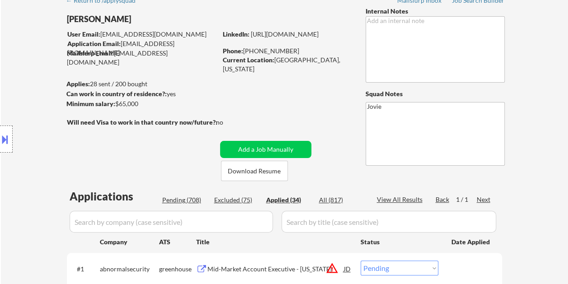
select select ""applied""
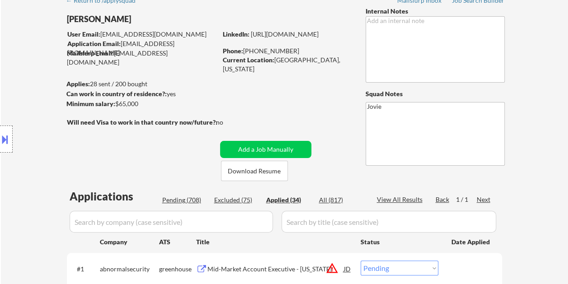
select select ""applied""
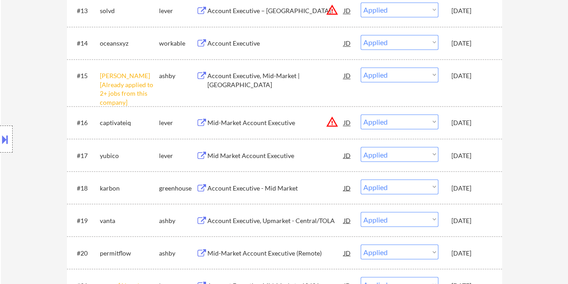
scroll to position [714, 0]
